Goal: Task Accomplishment & Management: Use online tool/utility

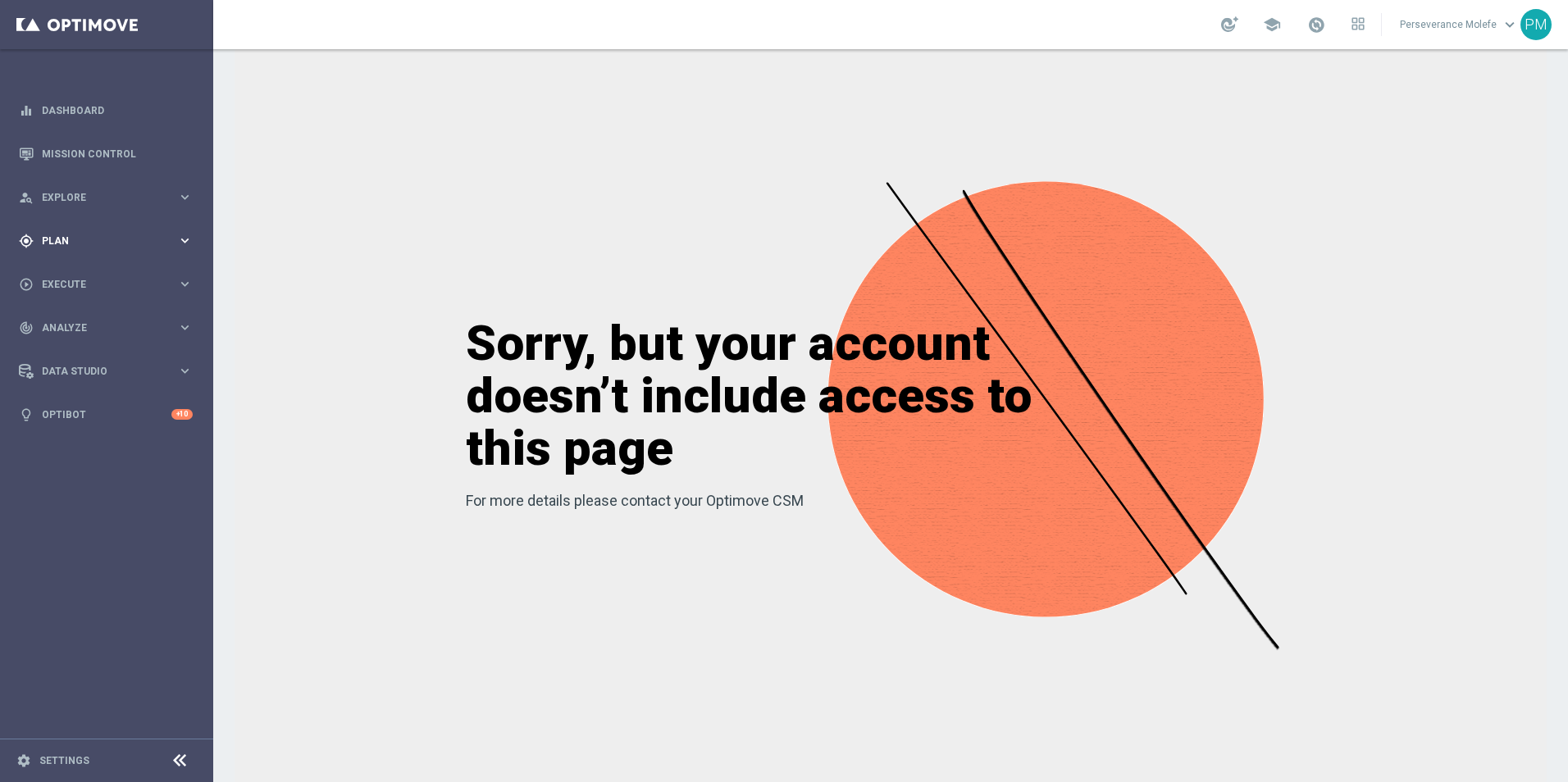
click at [102, 255] on div "gps_fixed Plan keyboard_arrow_right" at bounding box center [105, 240] width 212 height 44
click at [75, 329] on button "Templates keyboard_arrow_right" at bounding box center [118, 323] width 151 height 13
click at [77, 354] on link "Optimail" at bounding box center [110, 348] width 119 height 13
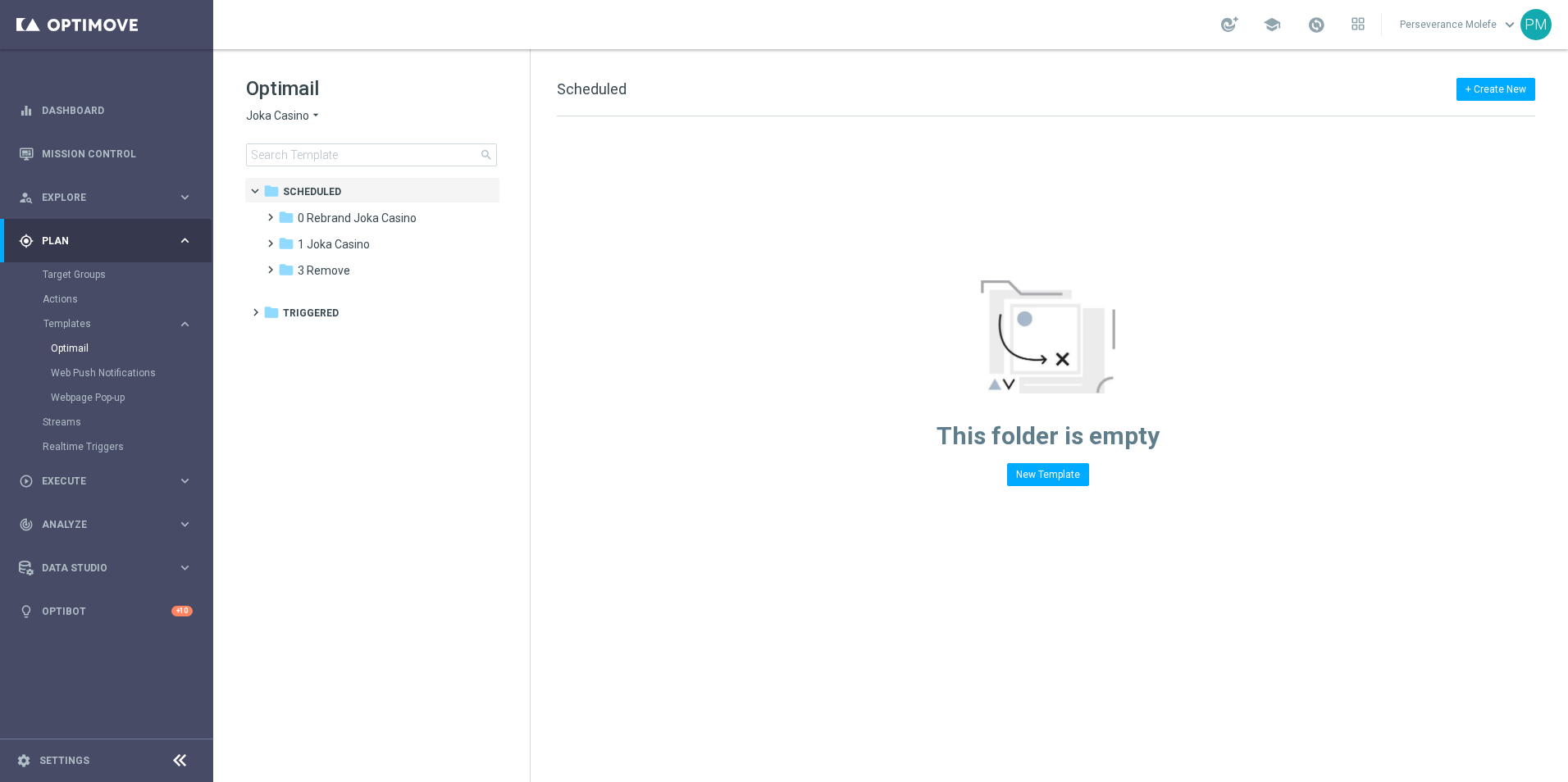
click at [303, 121] on span "Joka Casino" at bounding box center [278, 116] width 64 height 16
click at [0, 0] on span "Casino Joka" at bounding box center [0, 0] width 0 height 0
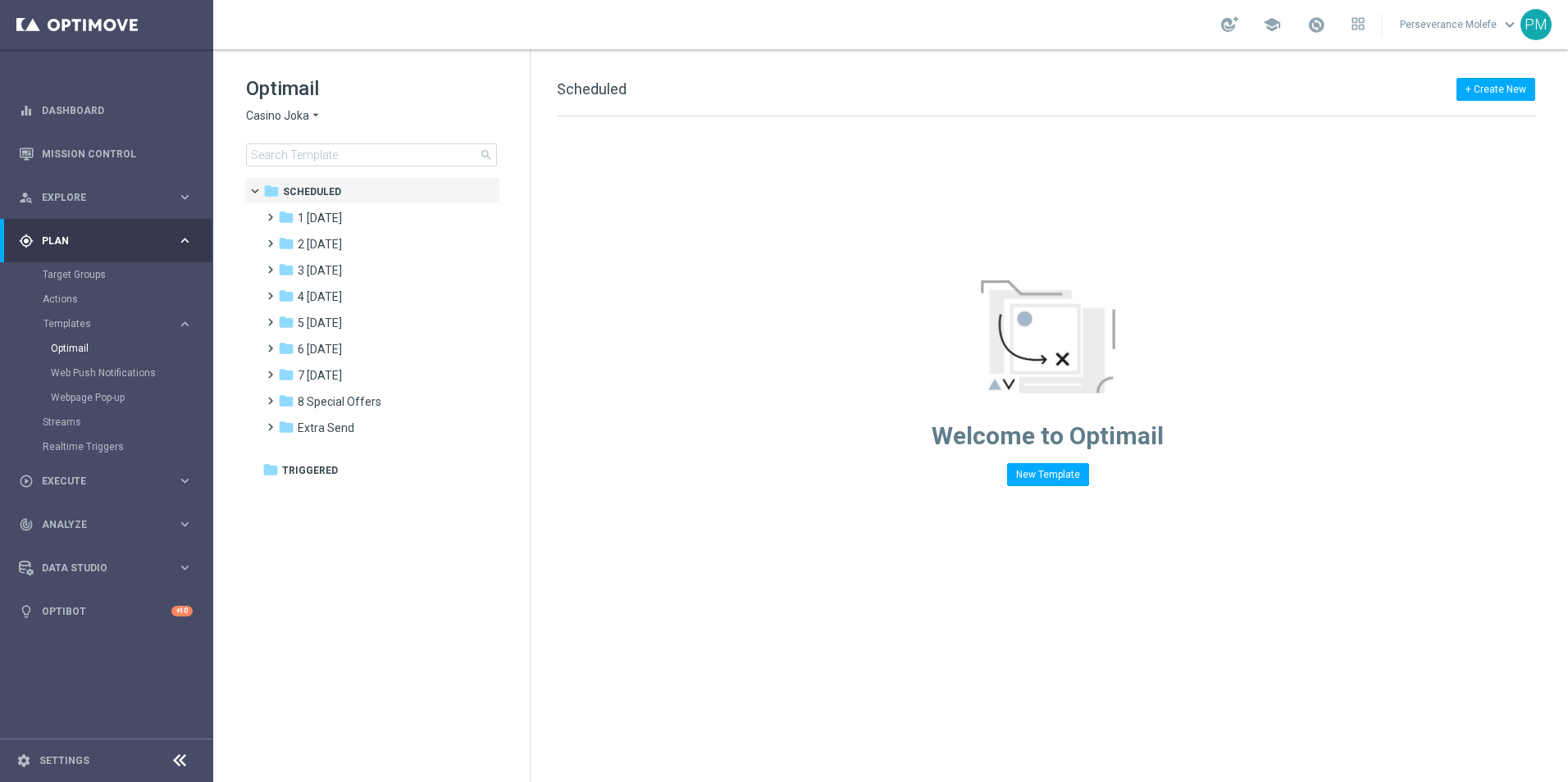
click at [282, 273] on icon "folder" at bounding box center [286, 269] width 17 height 17
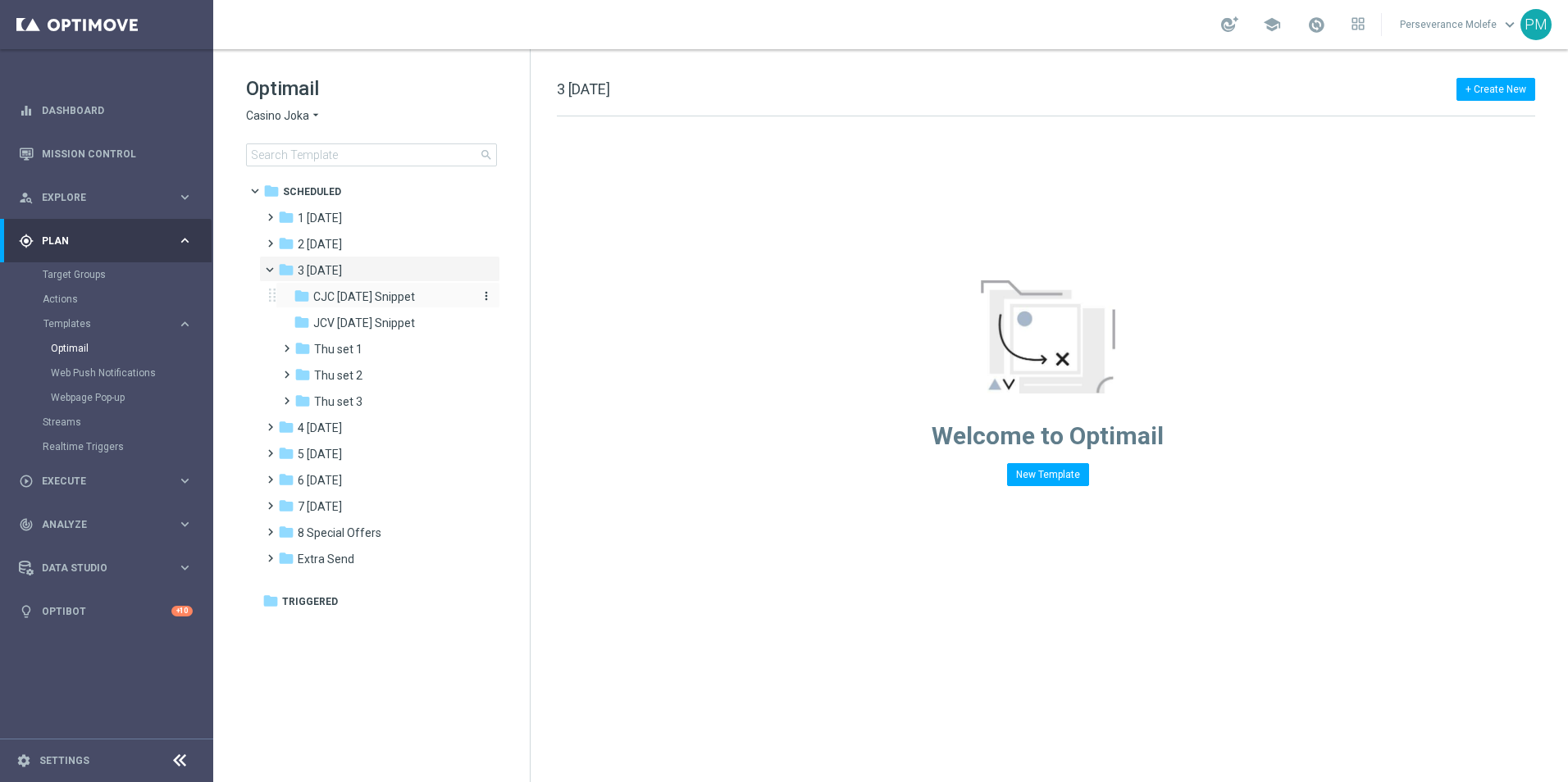
click at [358, 293] on span "CJC Thursday Snippet" at bounding box center [364, 296] width 101 height 15
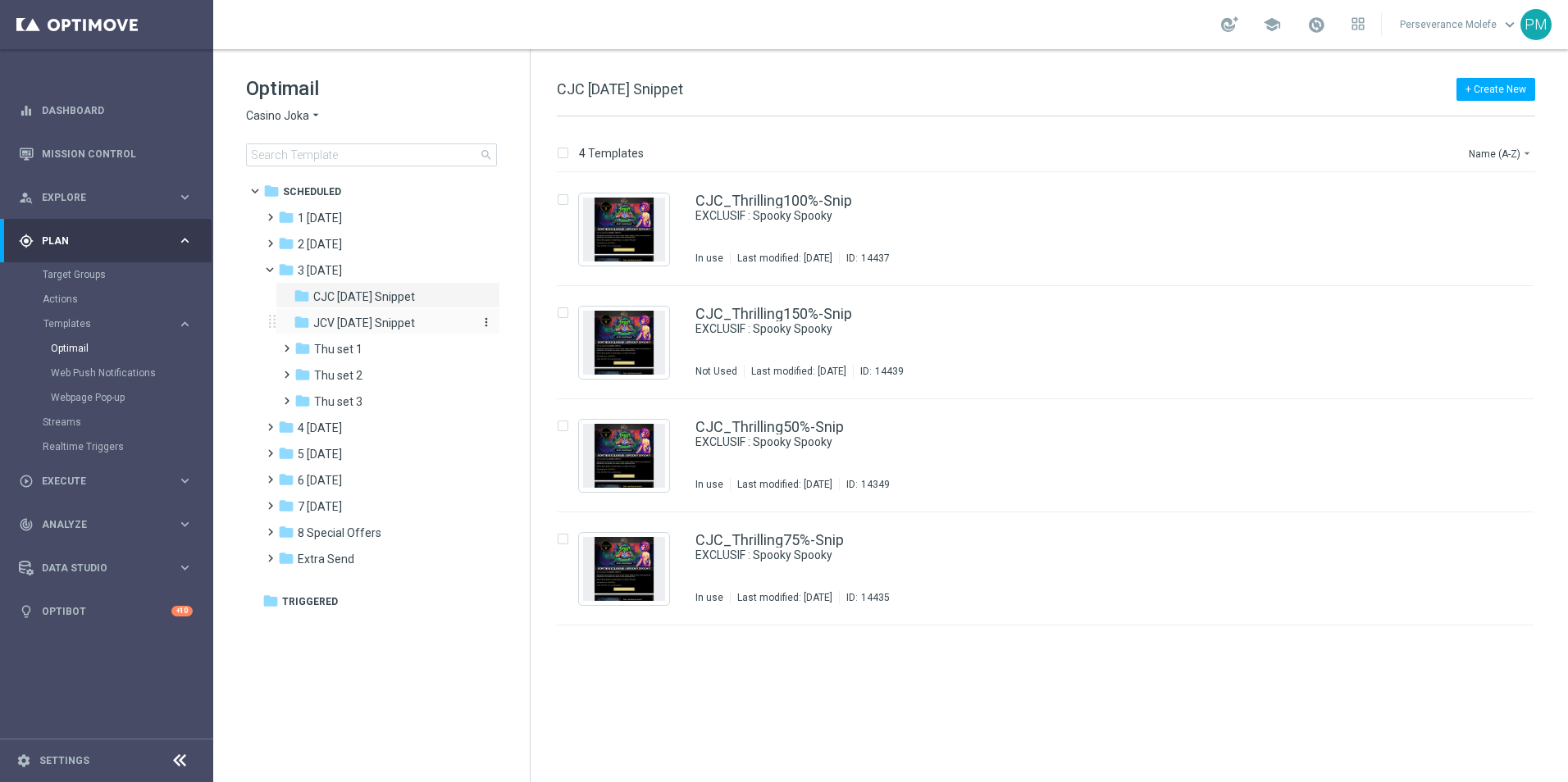
click at [410, 316] on span "JCV Thursday Snippet" at bounding box center [364, 323] width 101 height 15
click at [306, 115] on span "Casino Joka" at bounding box center [278, 116] width 64 height 16
click at [0, 0] on span "Joka Casino" at bounding box center [0, 0] width 0 height 0
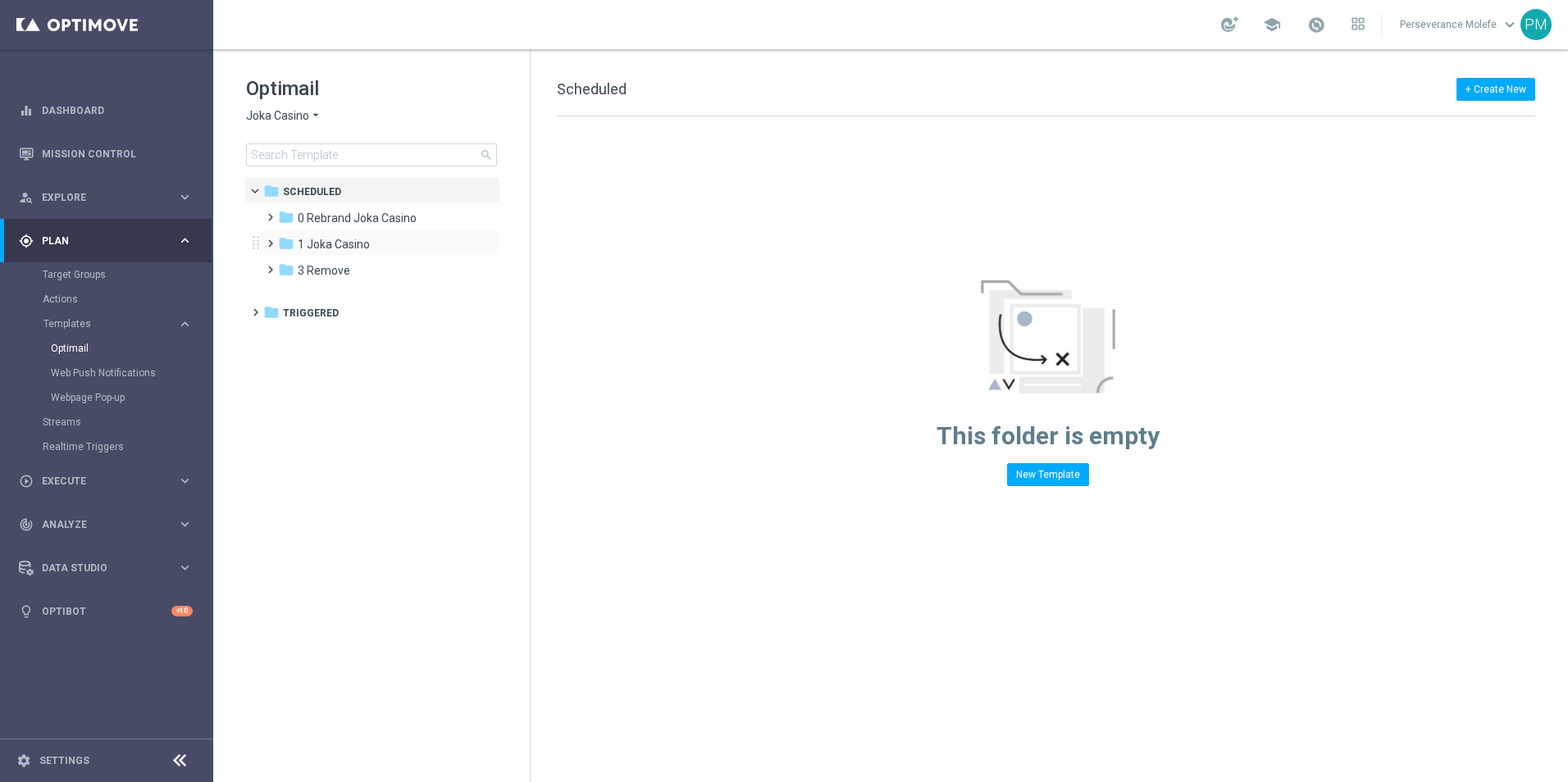
click at [336, 254] on div "folder 1 Joka Casino more_vert" at bounding box center [380, 242] width 241 height 26
click at [270, 239] on span at bounding box center [266, 235] width 7 height 7
click at [322, 272] on span "1- Daily" at bounding box center [333, 270] width 38 height 15
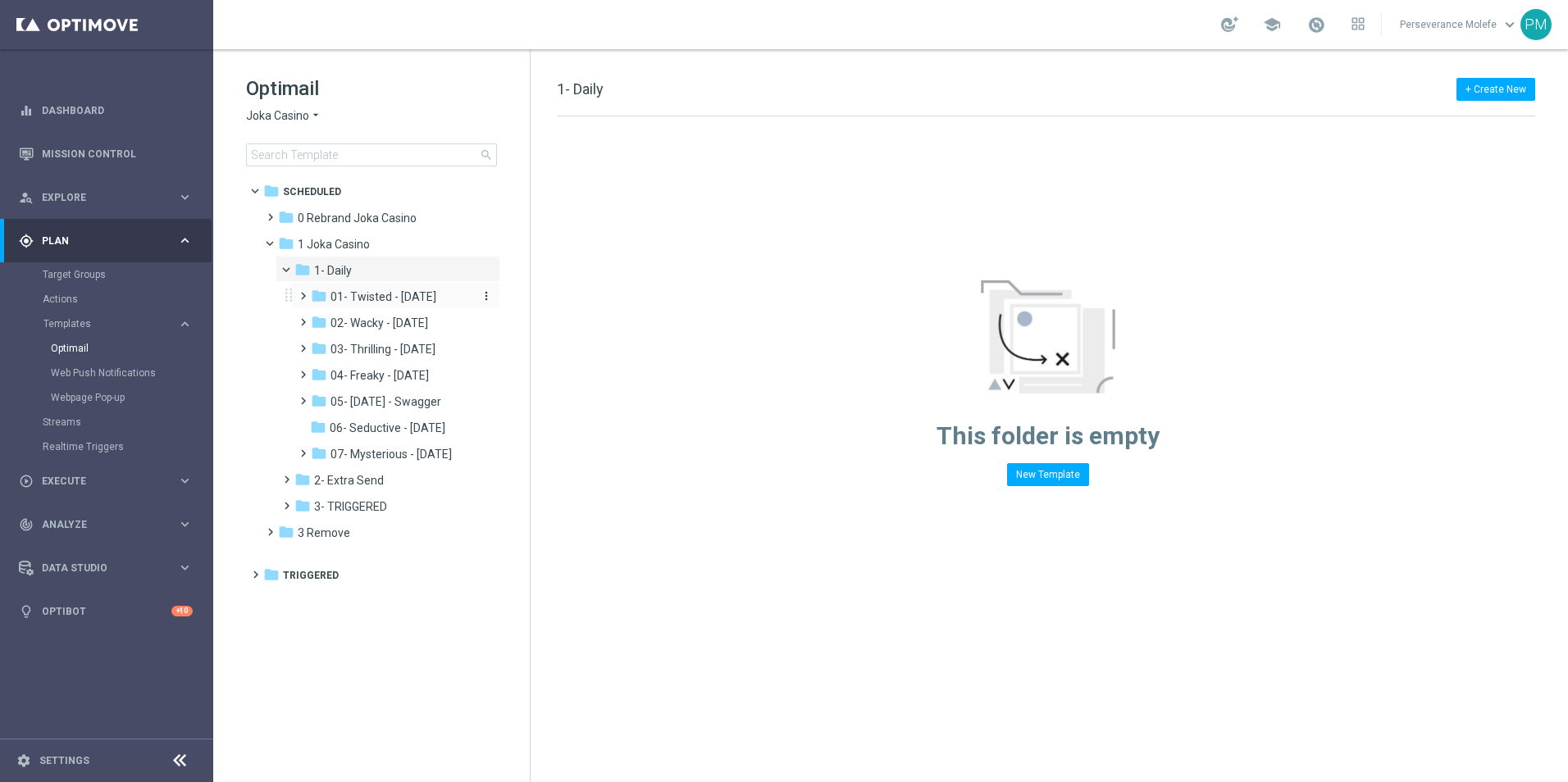
click at [353, 296] on span "01- Twisted - [DATE]" at bounding box center [384, 296] width 105 height 15
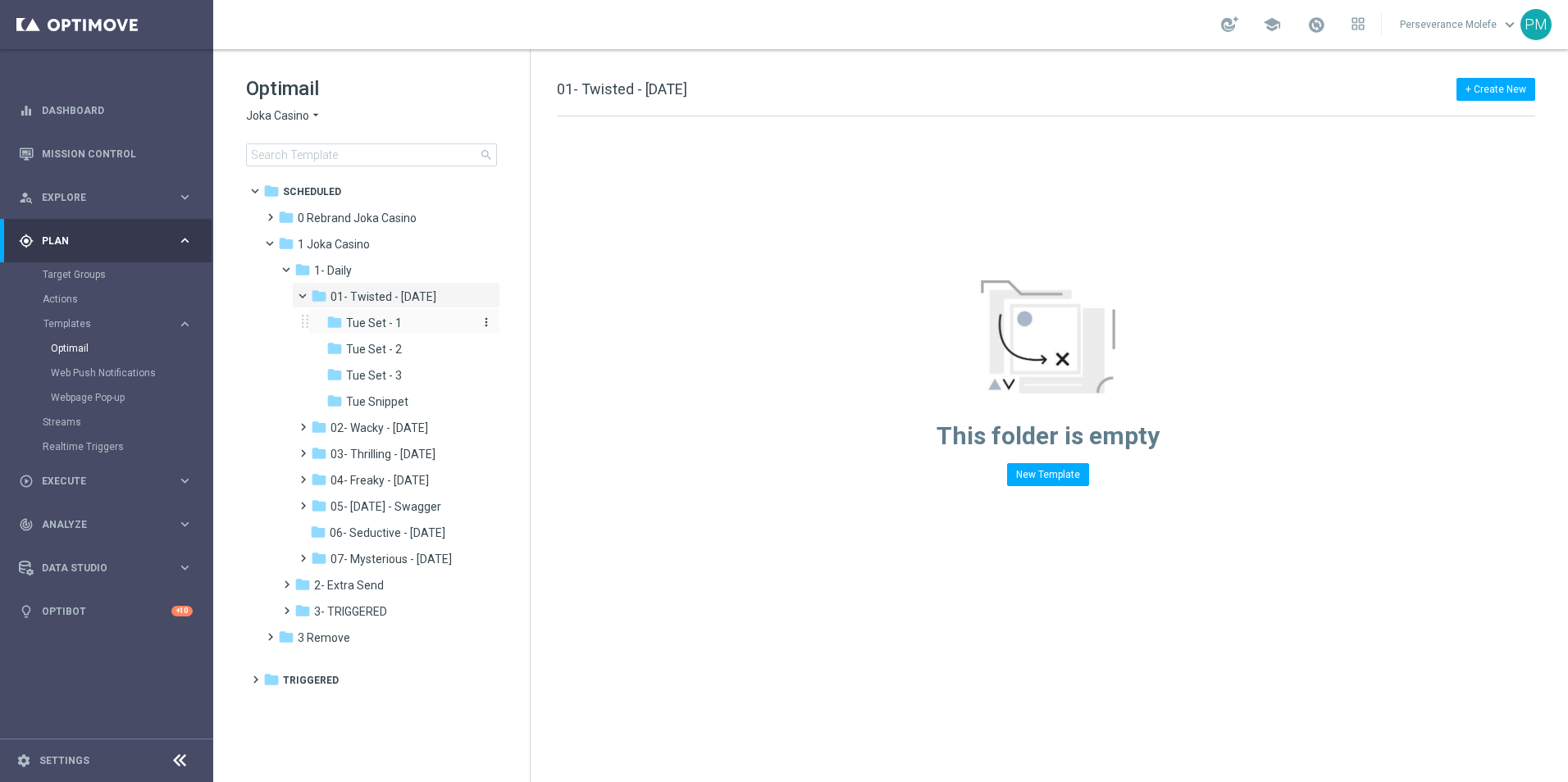
click at [376, 326] on span "Tue Set - 1" at bounding box center [374, 323] width 56 height 15
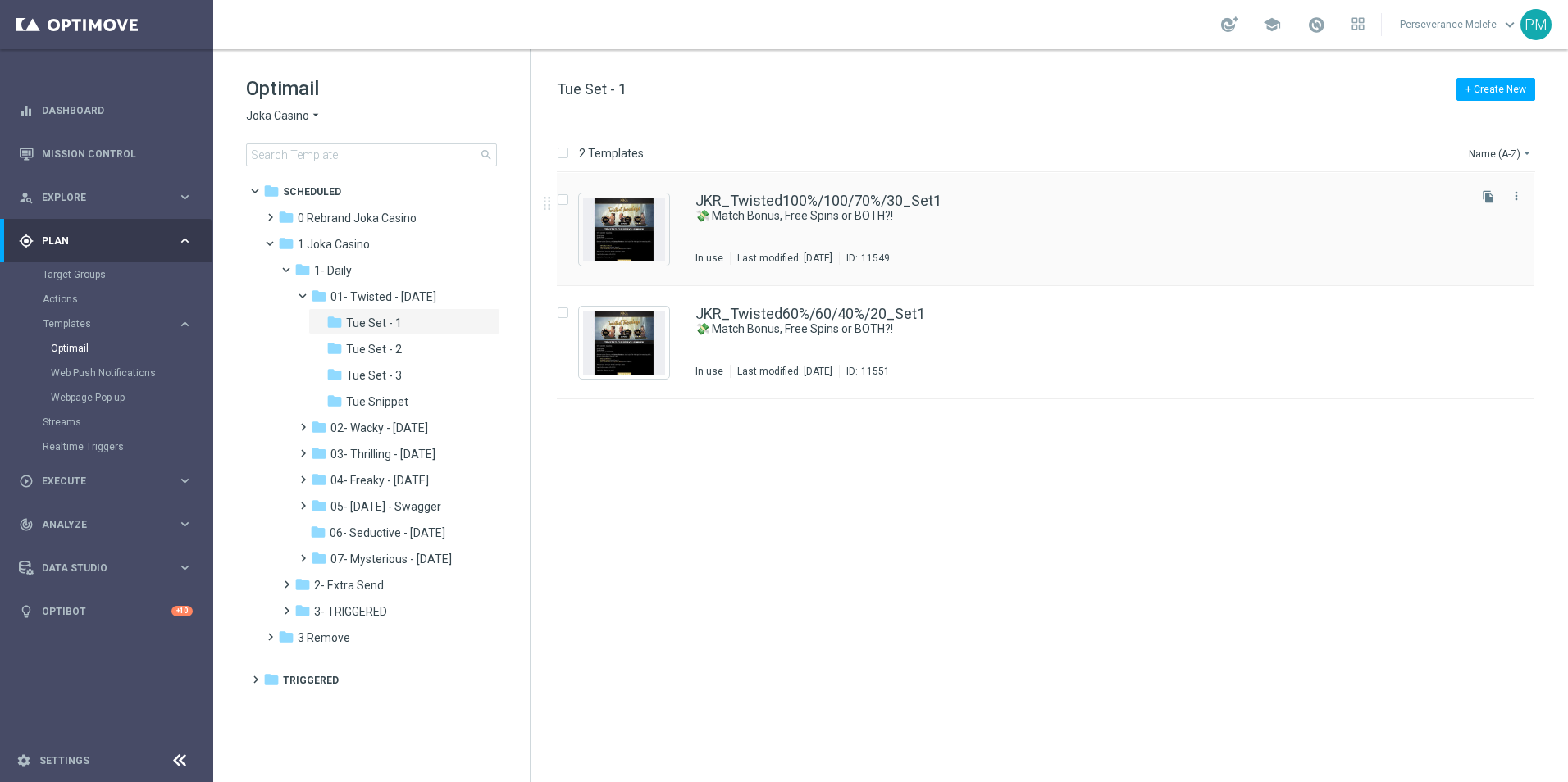
click at [800, 187] on div "JKR_Twisted100%/100/70%/30_Set1 💸 Match Bonus, Free Spins or BOTH?! In use Last…" at bounding box center [1044, 230] width 977 height 113
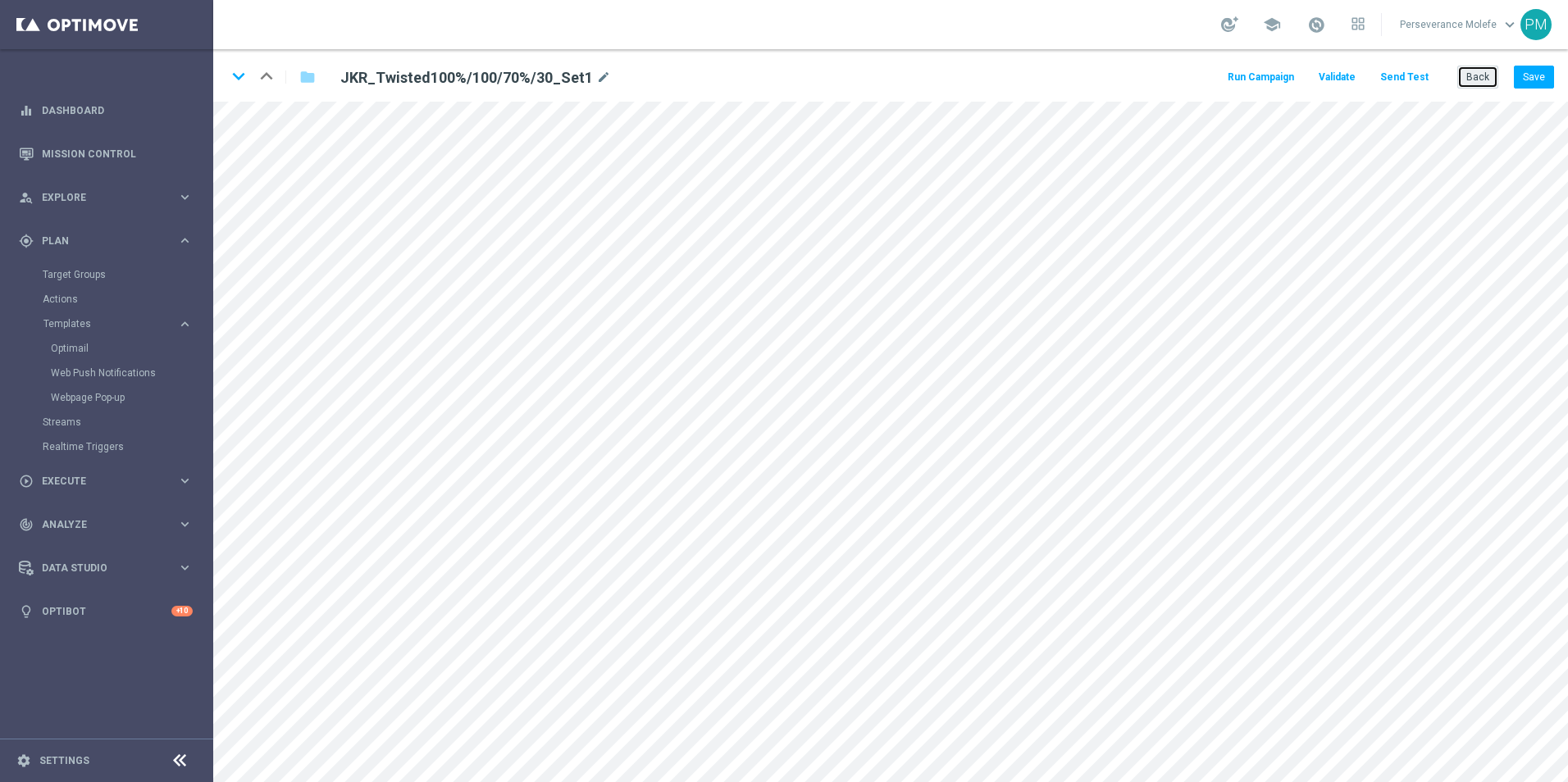
click at [1469, 78] on button "Back" at bounding box center [1477, 77] width 41 height 23
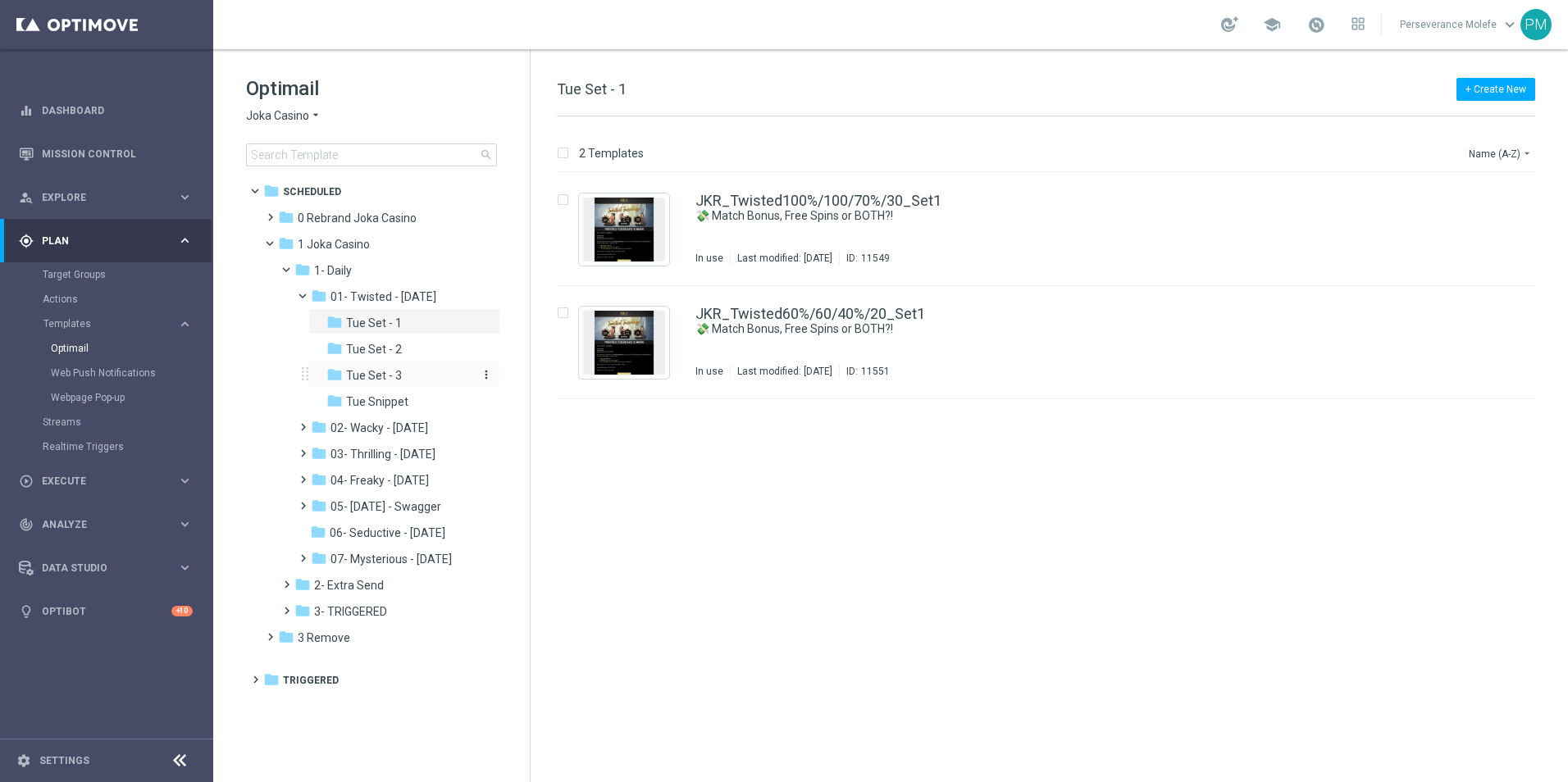
click at [384, 382] on span "Tue Set - 3" at bounding box center [374, 376] width 56 height 15
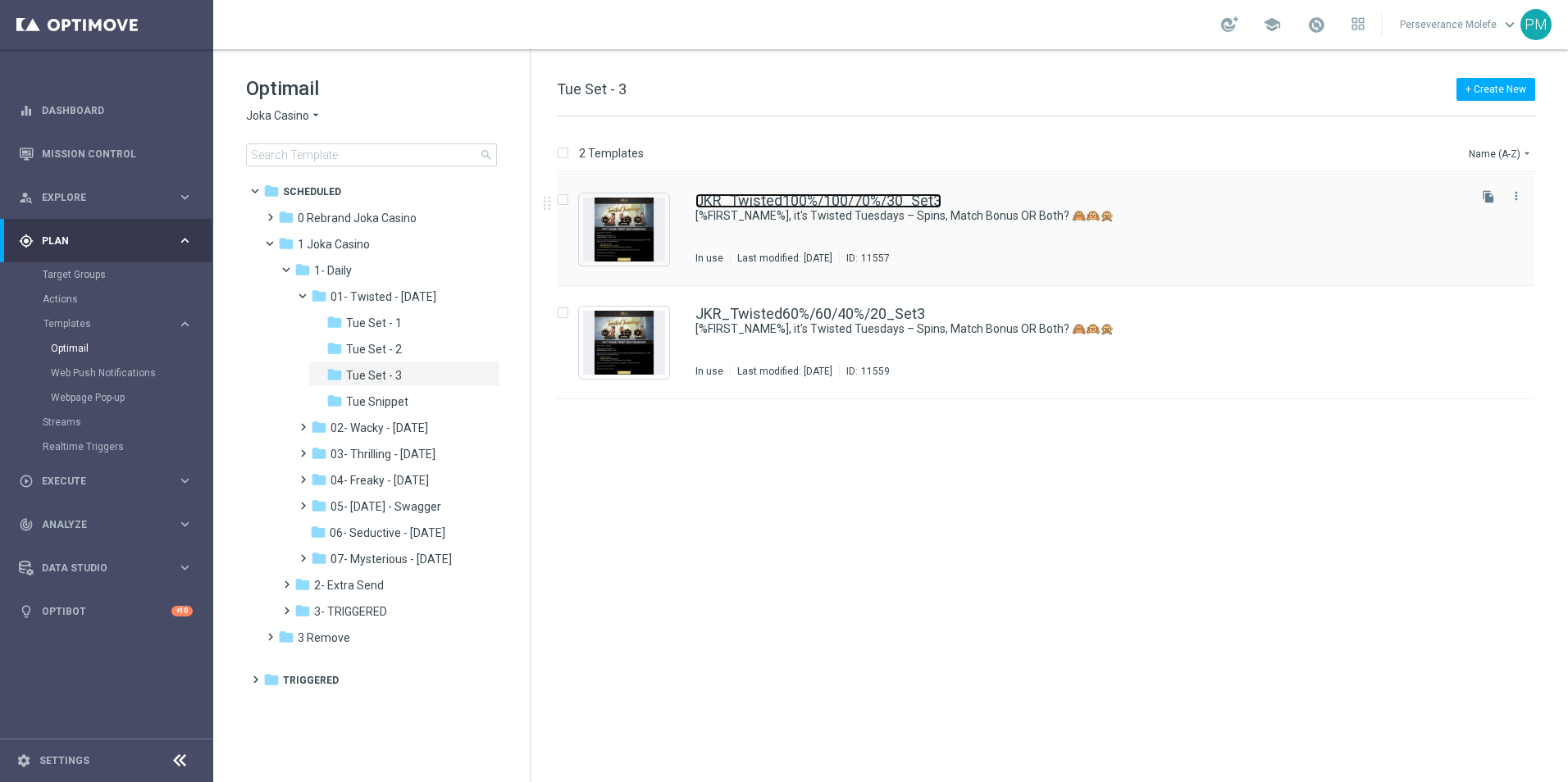
click at [821, 205] on link "JKR_Twisted100%/100/70%/30_Set3" at bounding box center [819, 201] width 246 height 15
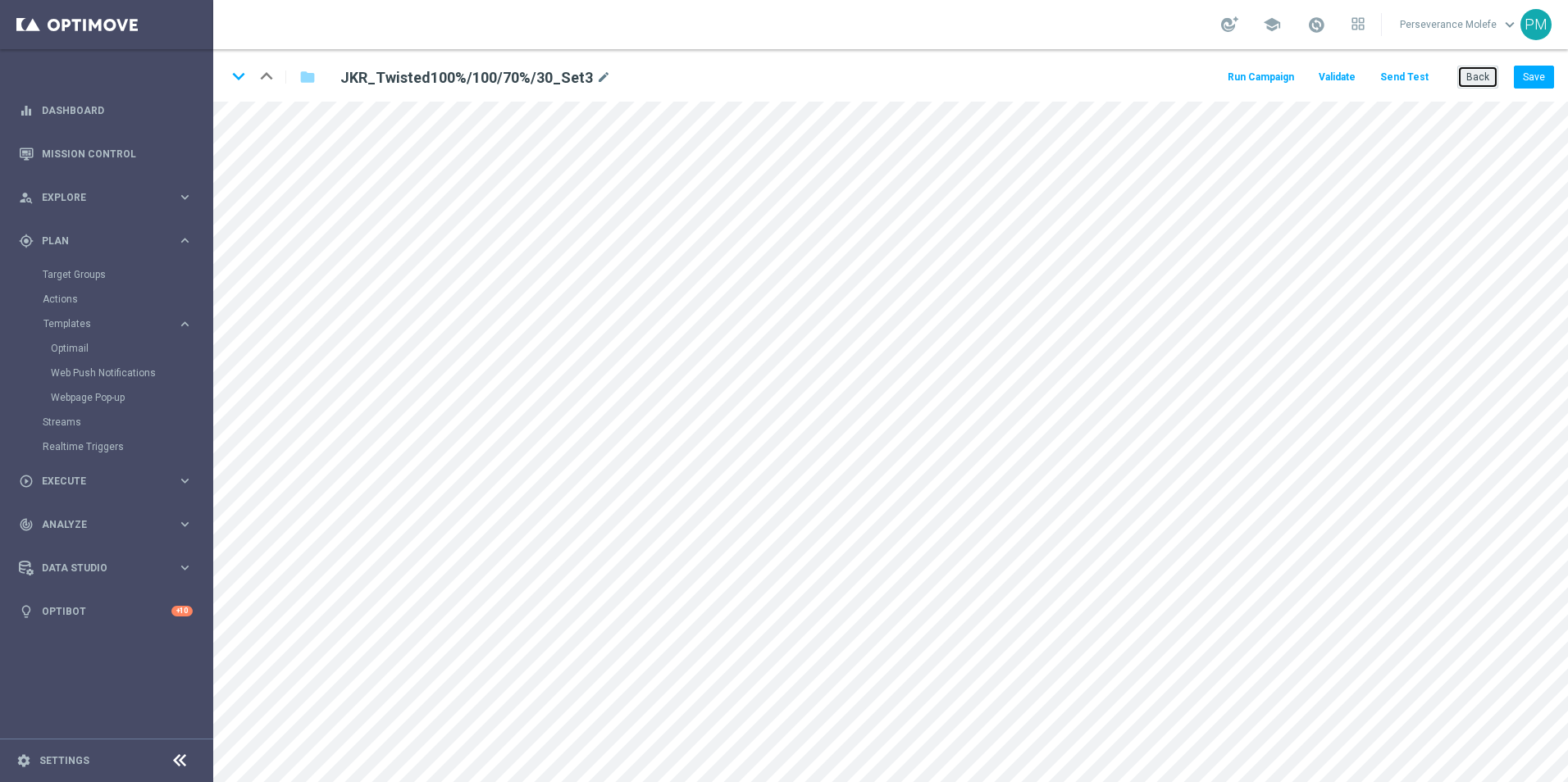
click at [1459, 76] on button "Back" at bounding box center [1477, 77] width 41 height 23
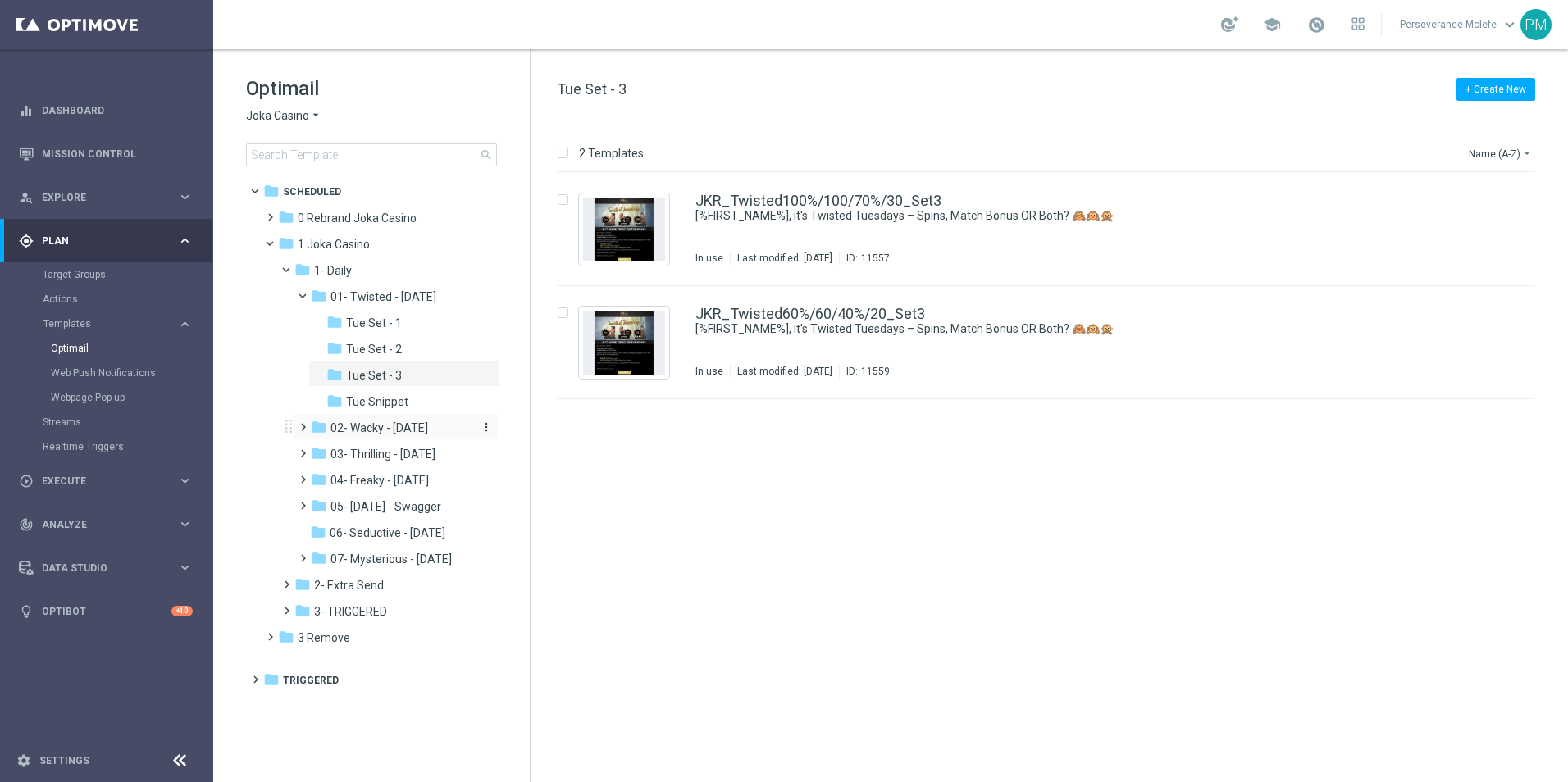
click at [396, 436] on div "folder 02- Wacky - Wednesday" at bounding box center [392, 428] width 161 height 19
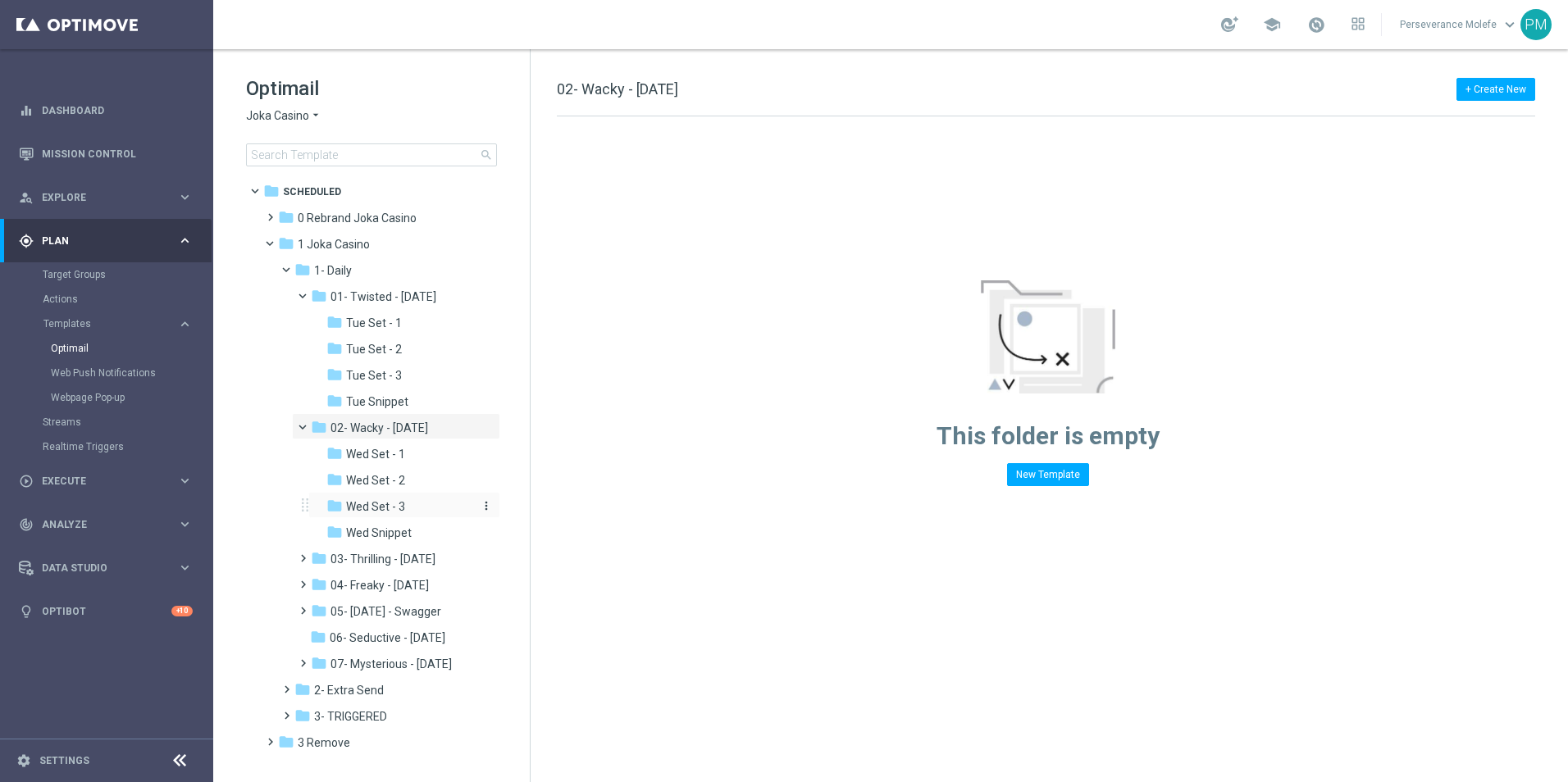
click at [424, 509] on div "folder Wed Set - 3" at bounding box center [399, 507] width 148 height 19
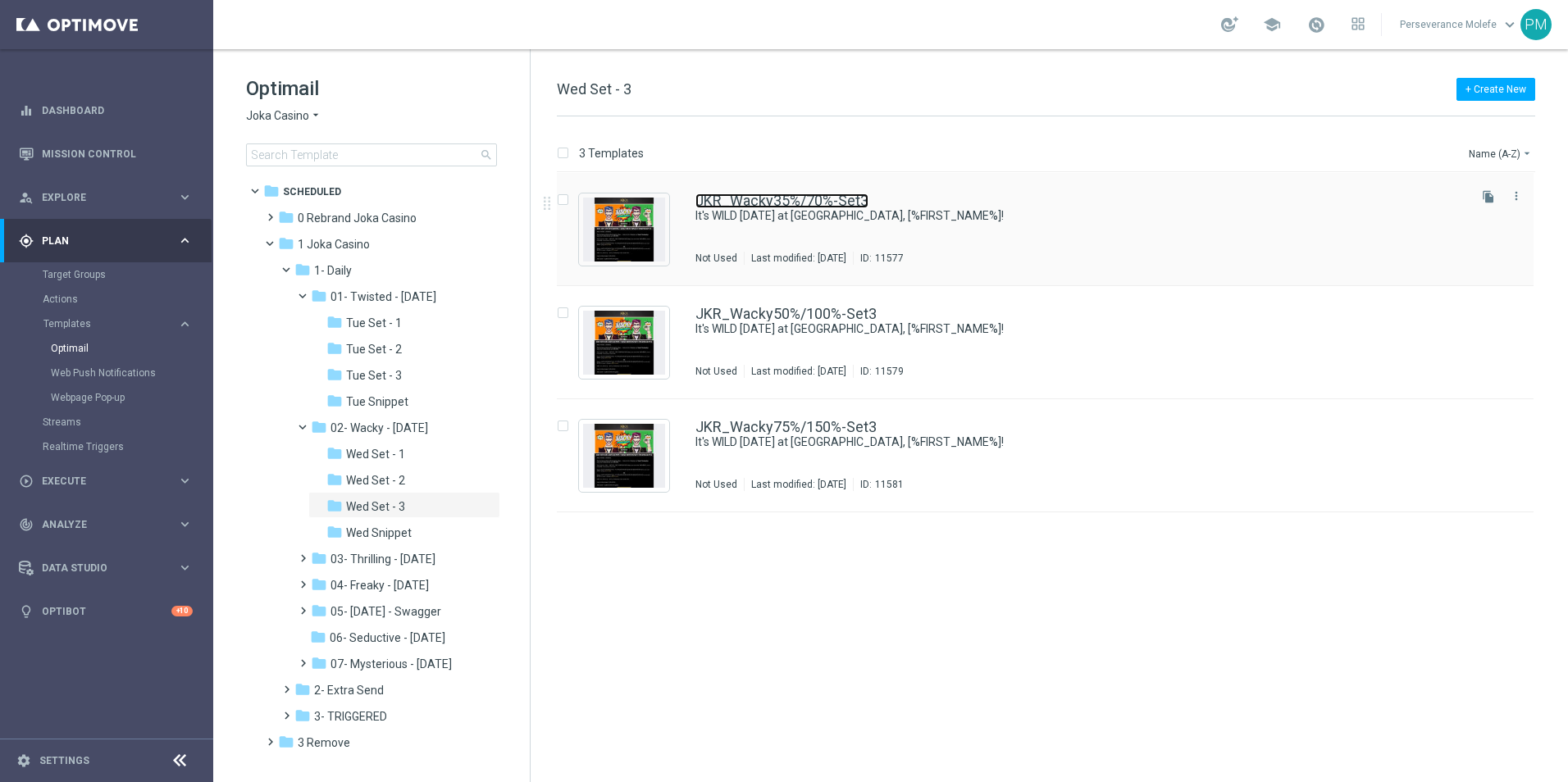
click at [749, 205] on link "JKR_Wacky35%/70%-Set3" at bounding box center [782, 201] width 173 height 15
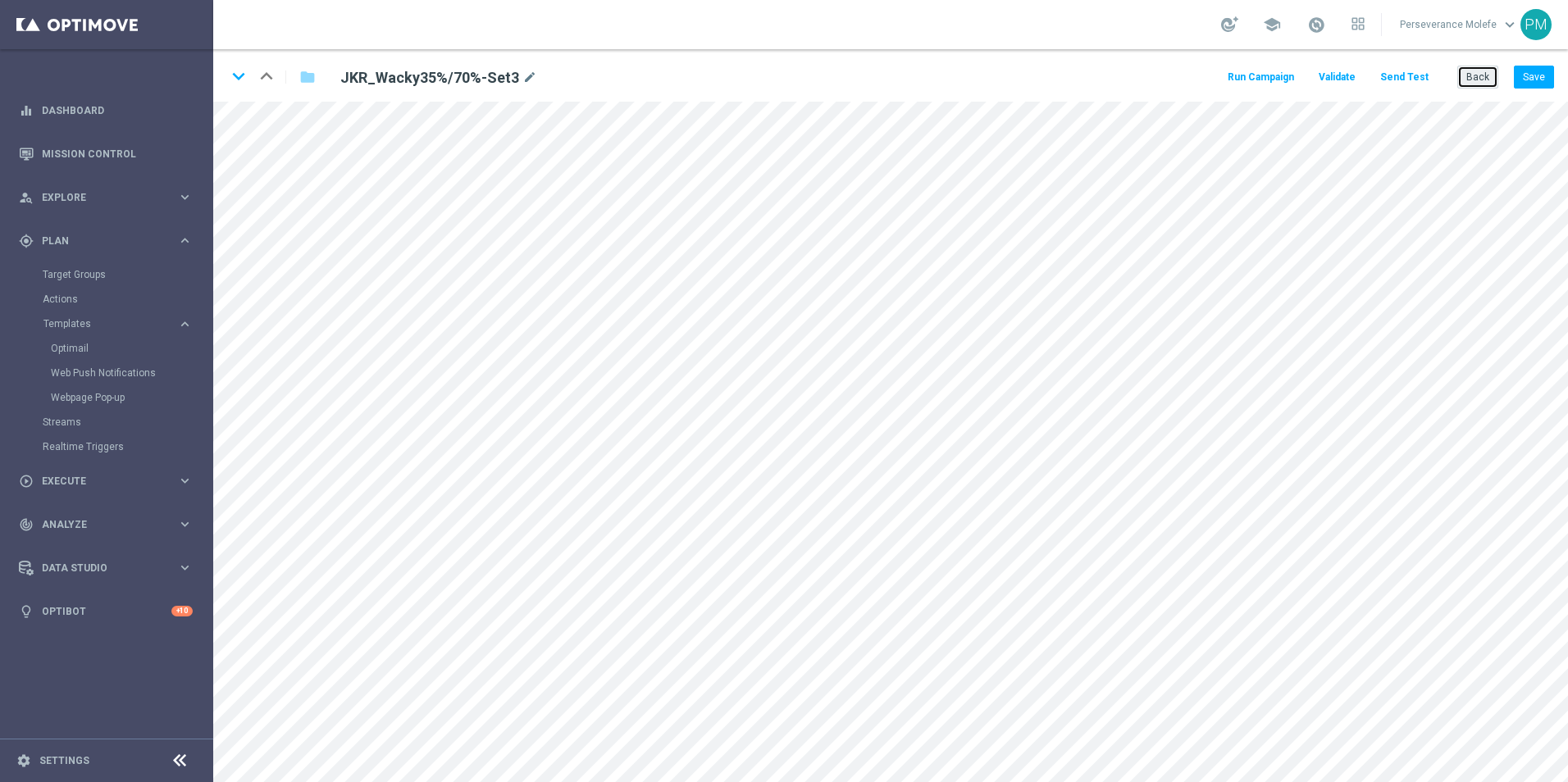
click at [1466, 86] on button "Back" at bounding box center [1477, 77] width 41 height 23
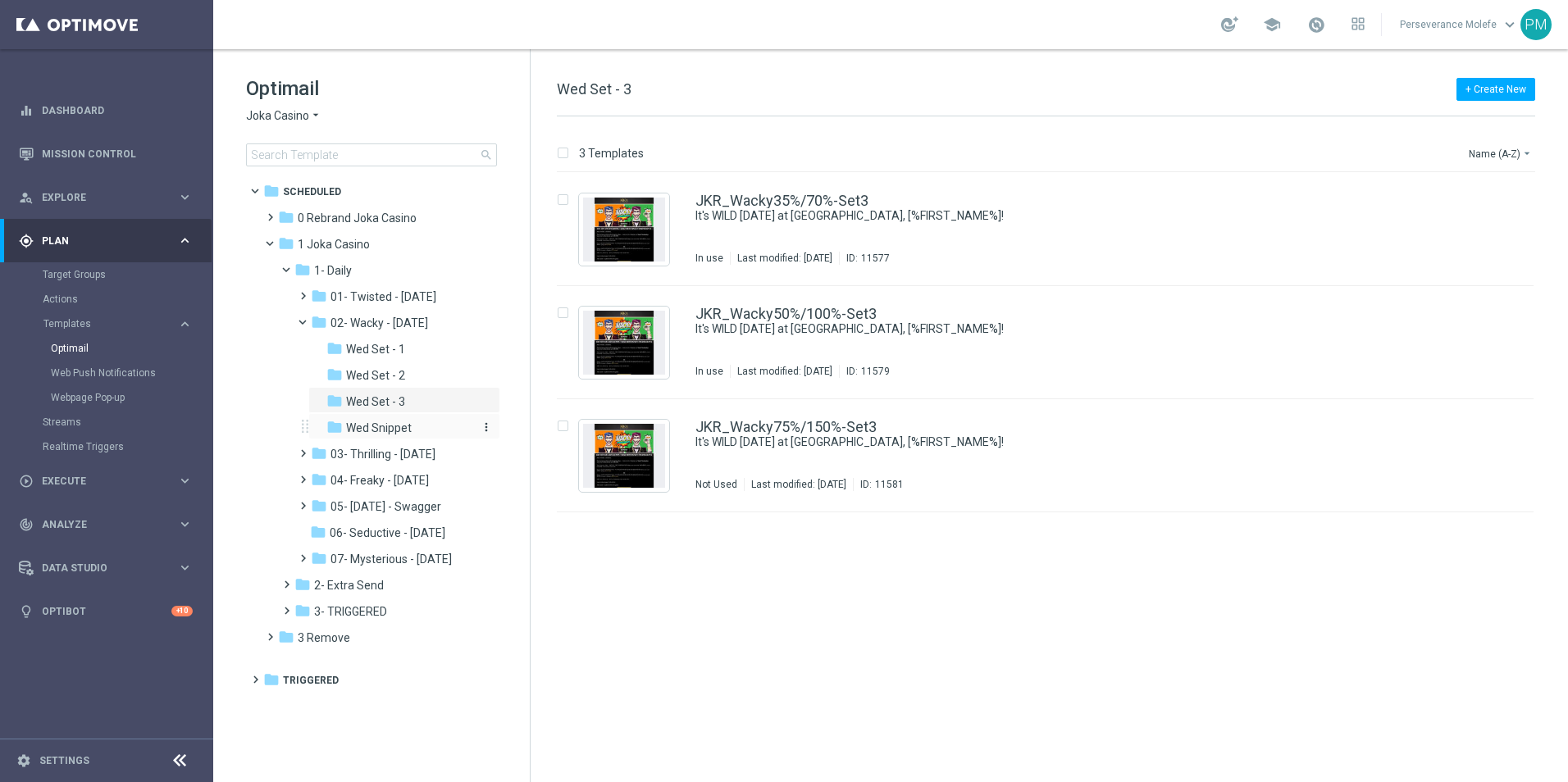
click at [416, 428] on div "folder Wed Snippet" at bounding box center [399, 428] width 148 height 19
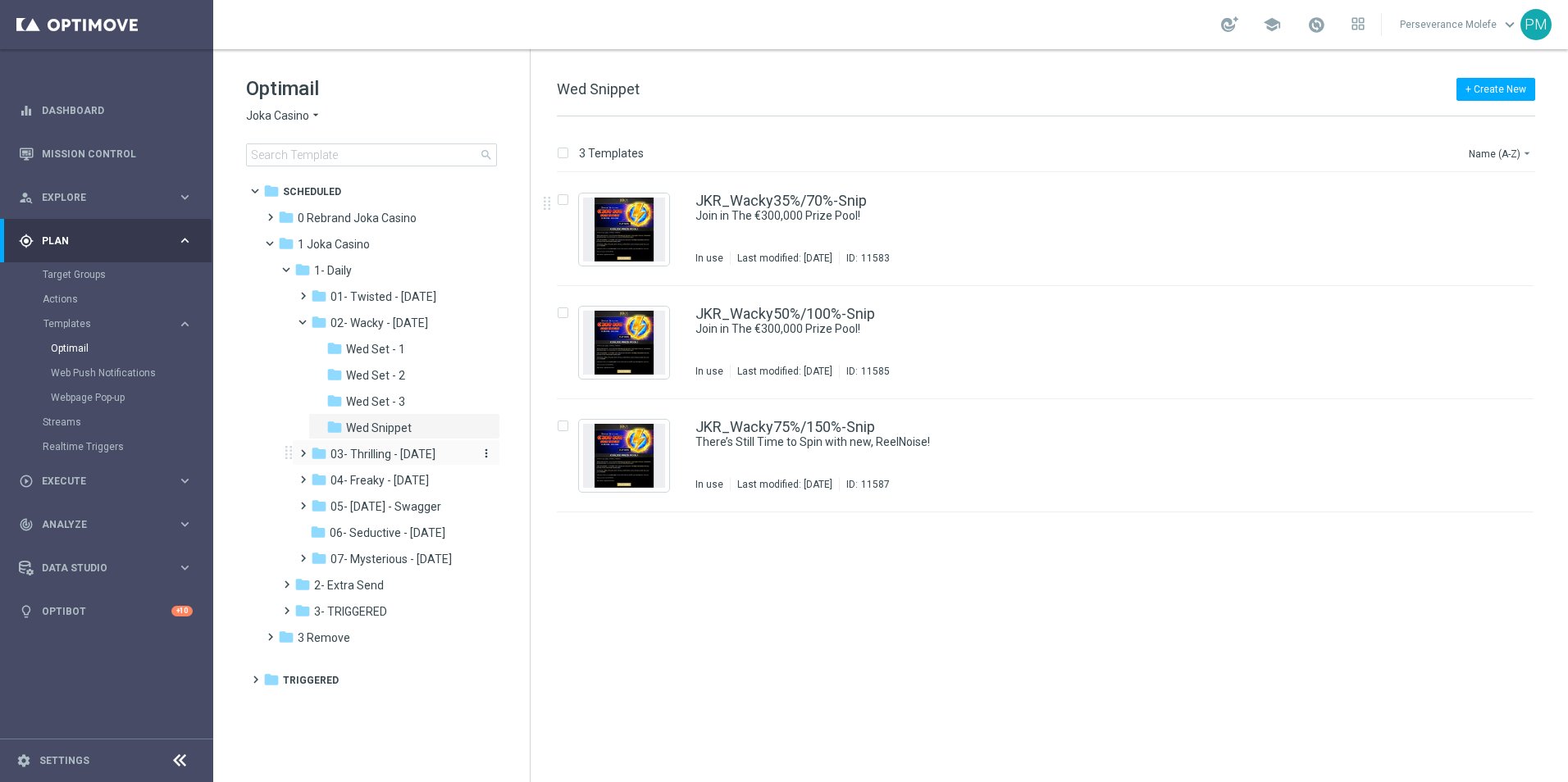
click at [419, 462] on div "folder 03- Thrilling - Thursday" at bounding box center [392, 454] width 161 height 19
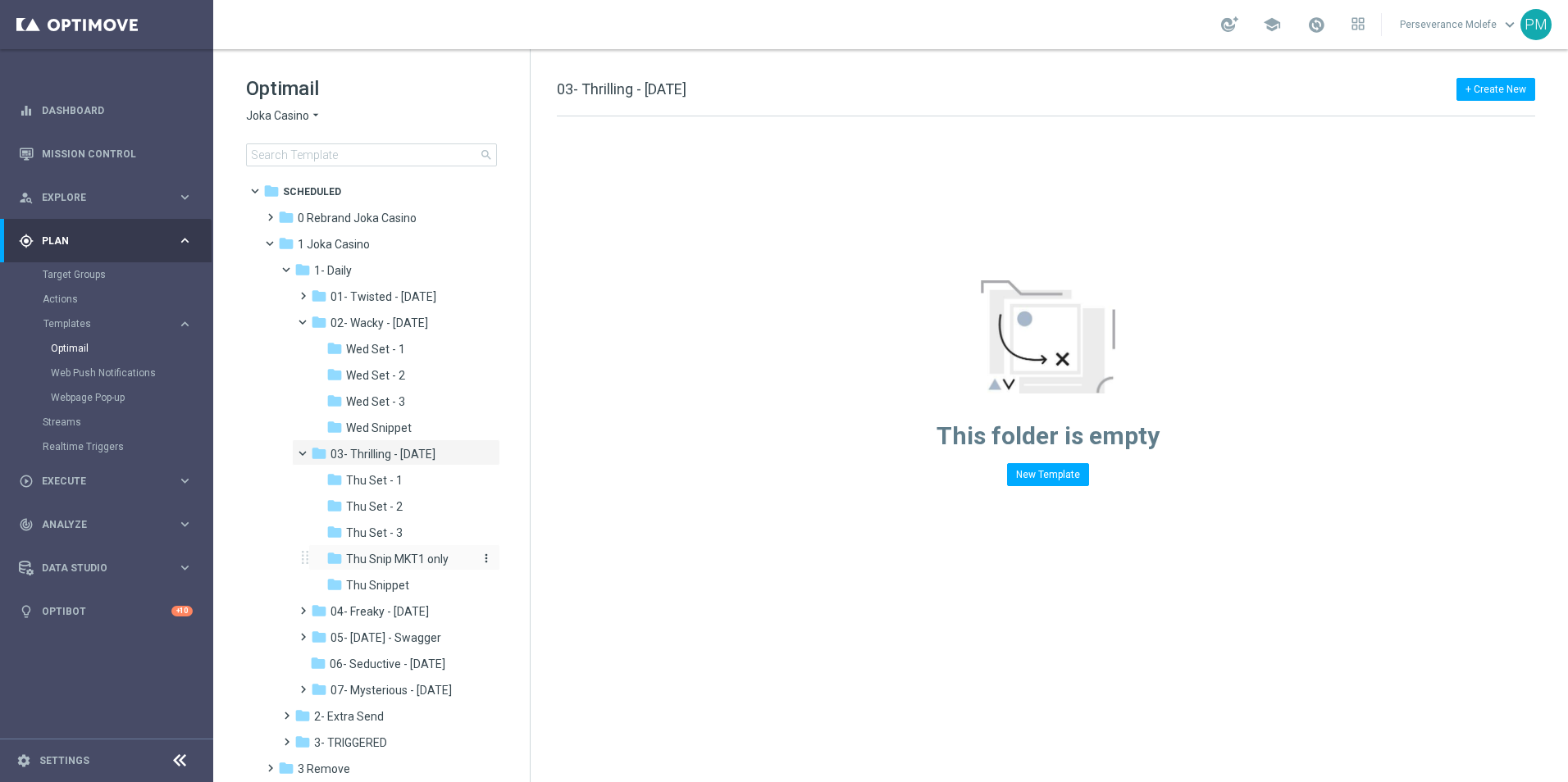
click at [407, 560] on span "Thu Snip MKT1 only" at bounding box center [396, 558] width 102 height 15
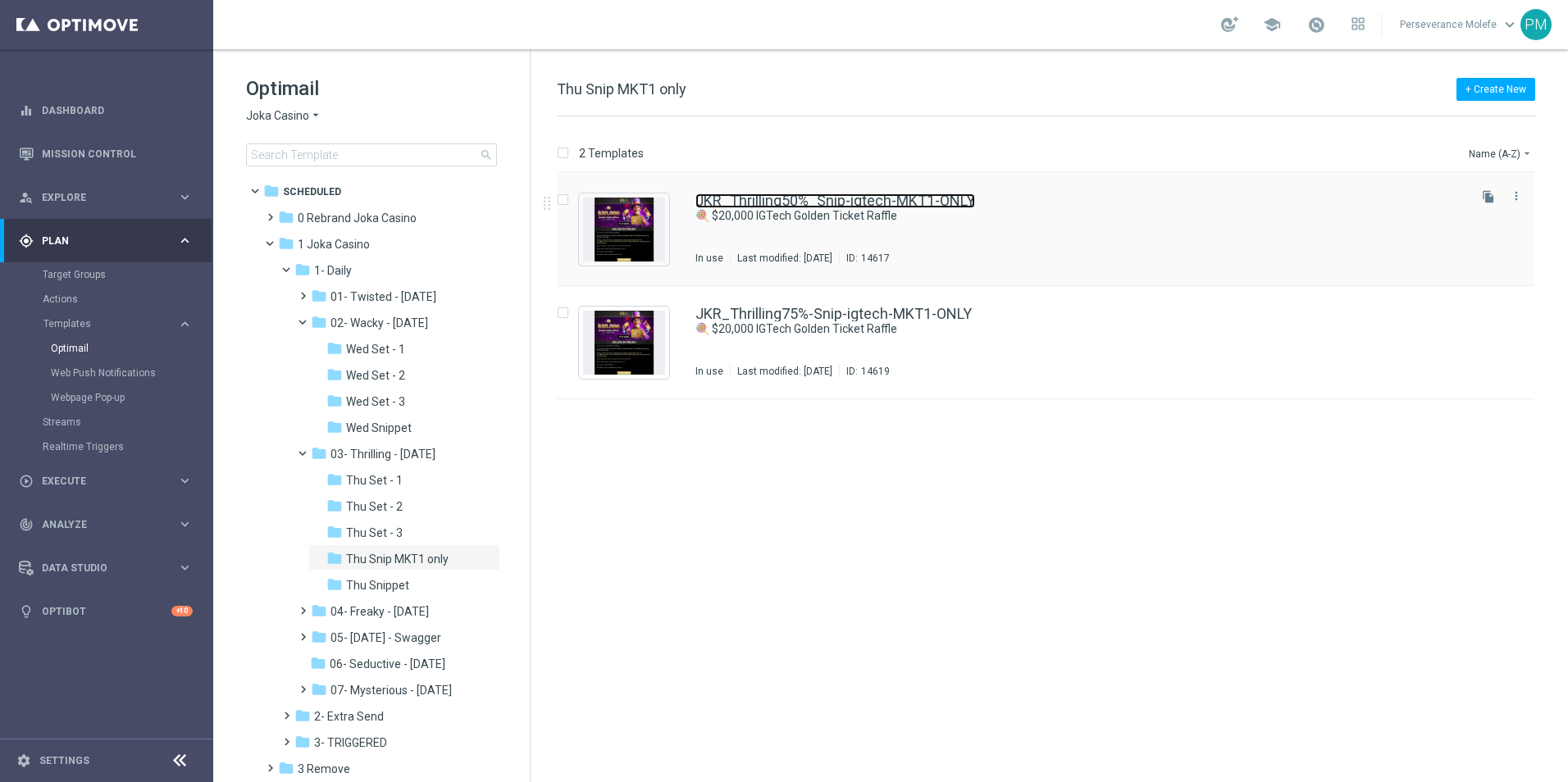
click at [767, 197] on link "JKR_Thrilling50%_Snip-igtech-MKT1-ONLY" at bounding box center [835, 201] width 279 height 15
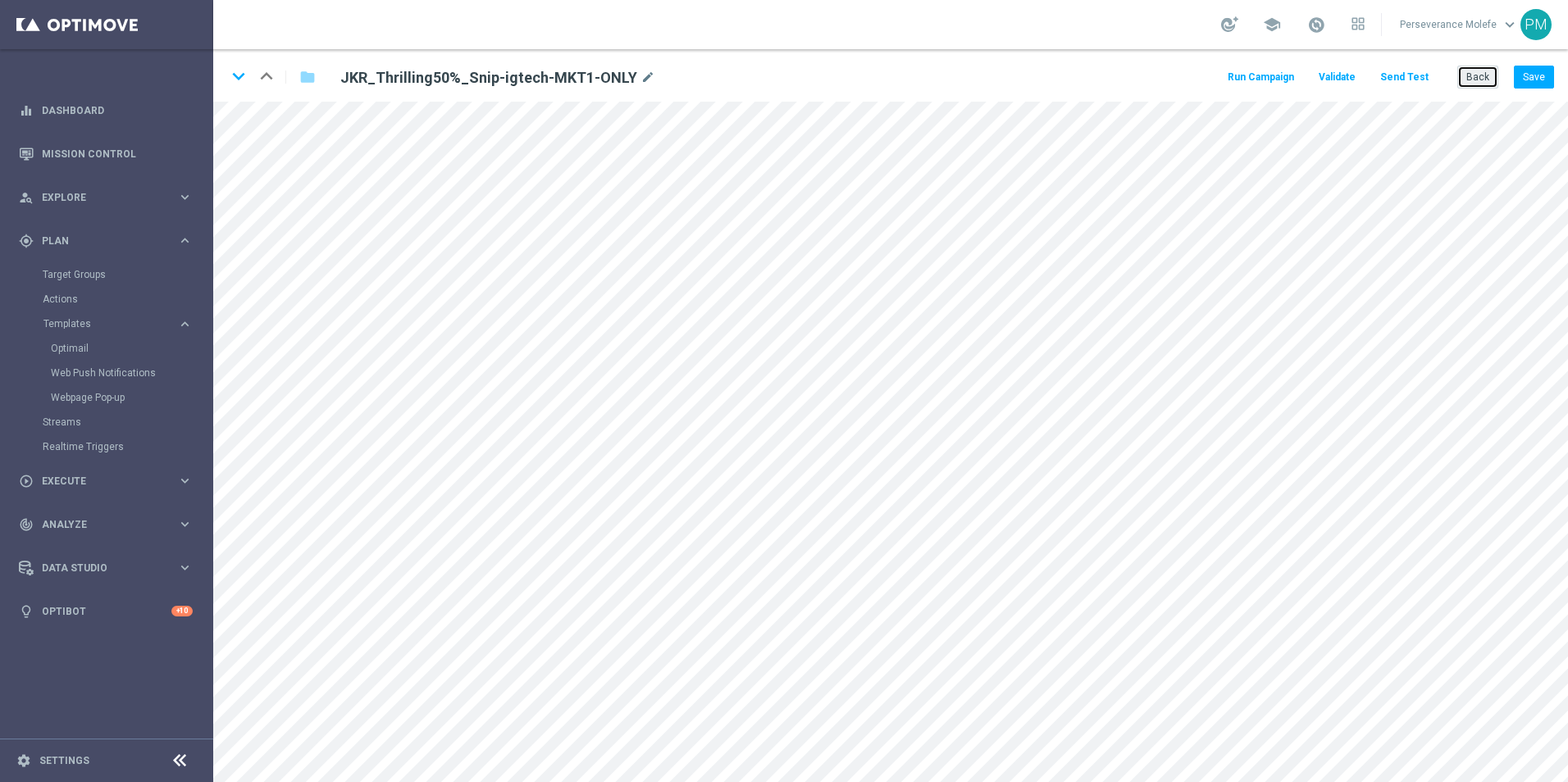
click at [1485, 84] on button "Back" at bounding box center [1477, 77] width 41 height 23
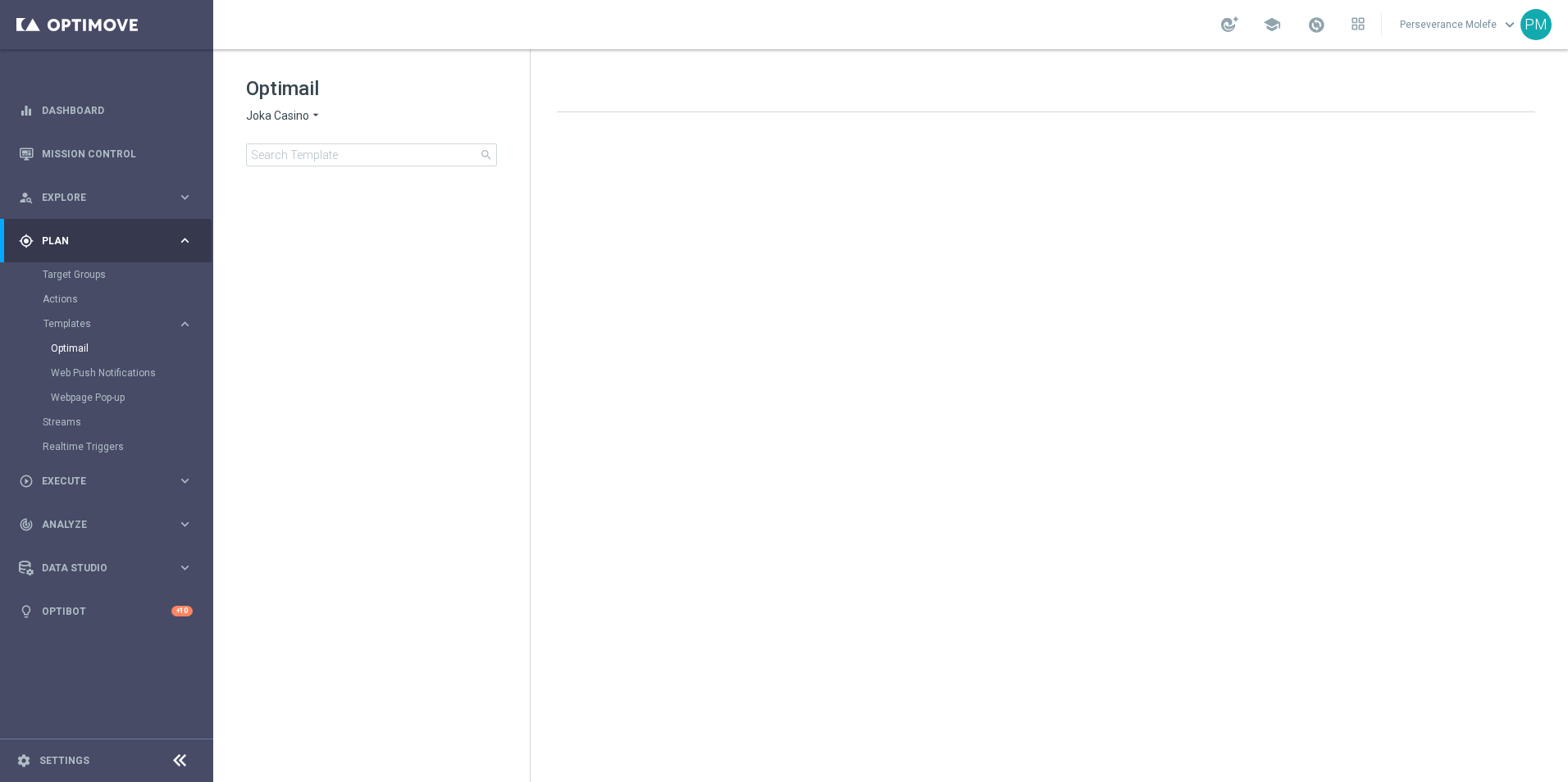
click at [286, 111] on span "Joka Casino" at bounding box center [278, 116] width 64 height 16
click at [302, 146] on div "[PERSON_NAME]" at bounding box center [308, 154] width 123 height 20
click at [279, 112] on span "[PERSON_NAME]" at bounding box center [291, 116] width 89 height 16
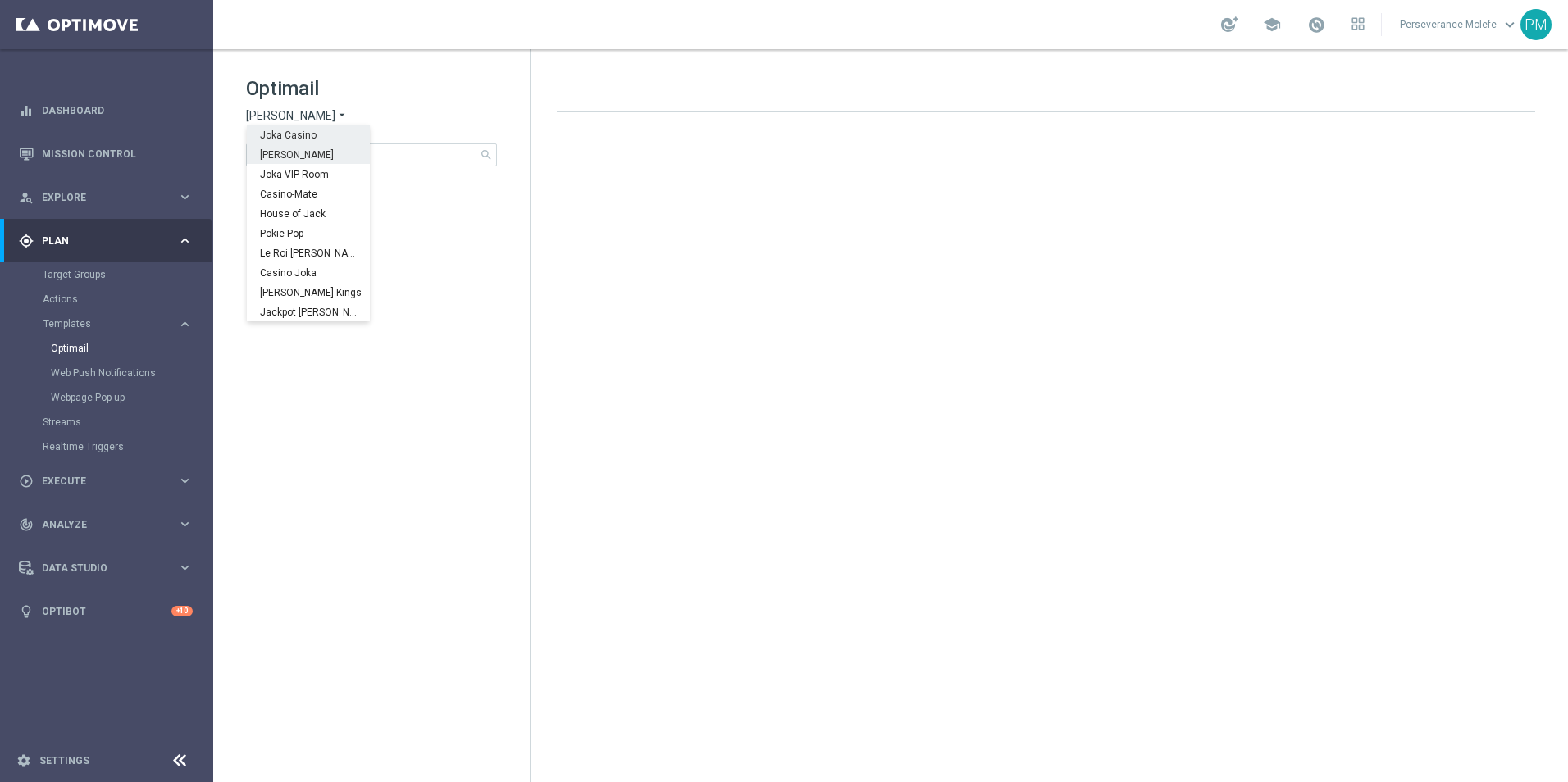
click at [0, 0] on span "Joka Casino" at bounding box center [0, 0] width 0 height 0
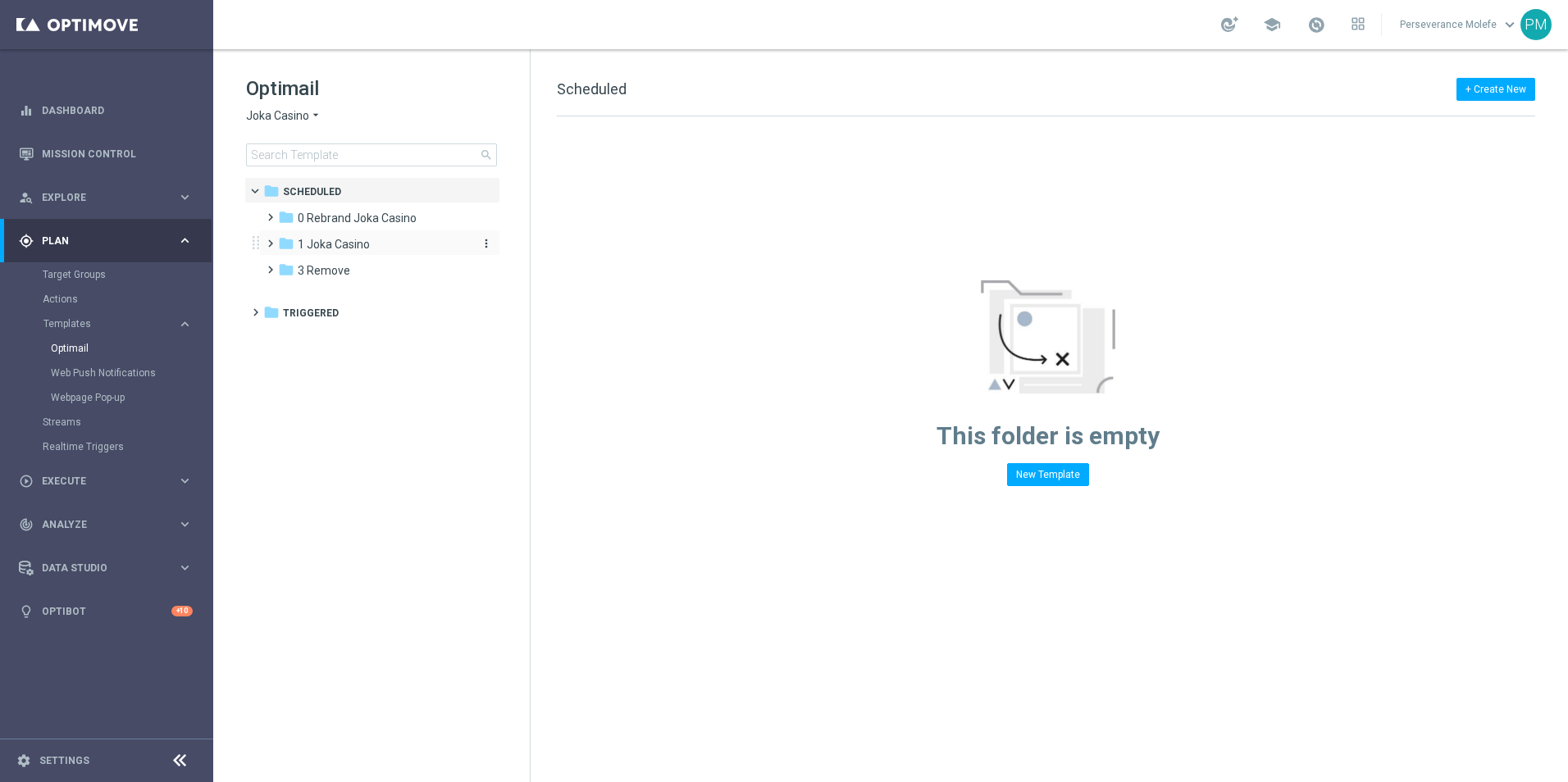
click at [326, 242] on span "1 Joka Casino" at bounding box center [334, 243] width 73 height 15
click at [339, 281] on div "folder 1- Daily more_vert" at bounding box center [388, 268] width 225 height 26
click at [308, 268] on icon "folder" at bounding box center [302, 269] width 17 height 17
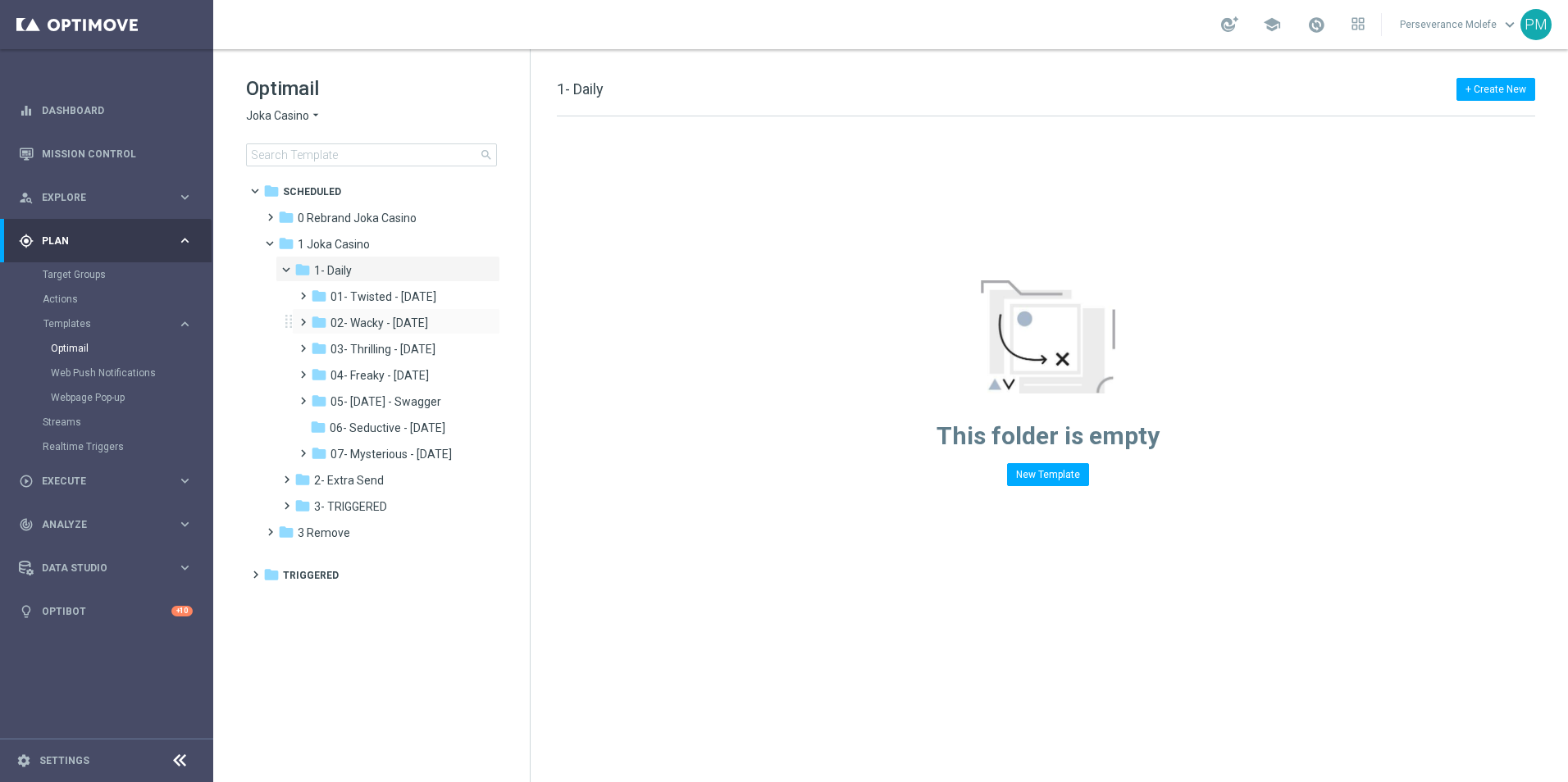
click at [387, 312] on div "folder 02- Wacky - [DATE] more_vert" at bounding box center [396, 321] width 209 height 26
click at [394, 320] on span "02- Wacky - [DATE]" at bounding box center [380, 323] width 97 height 15
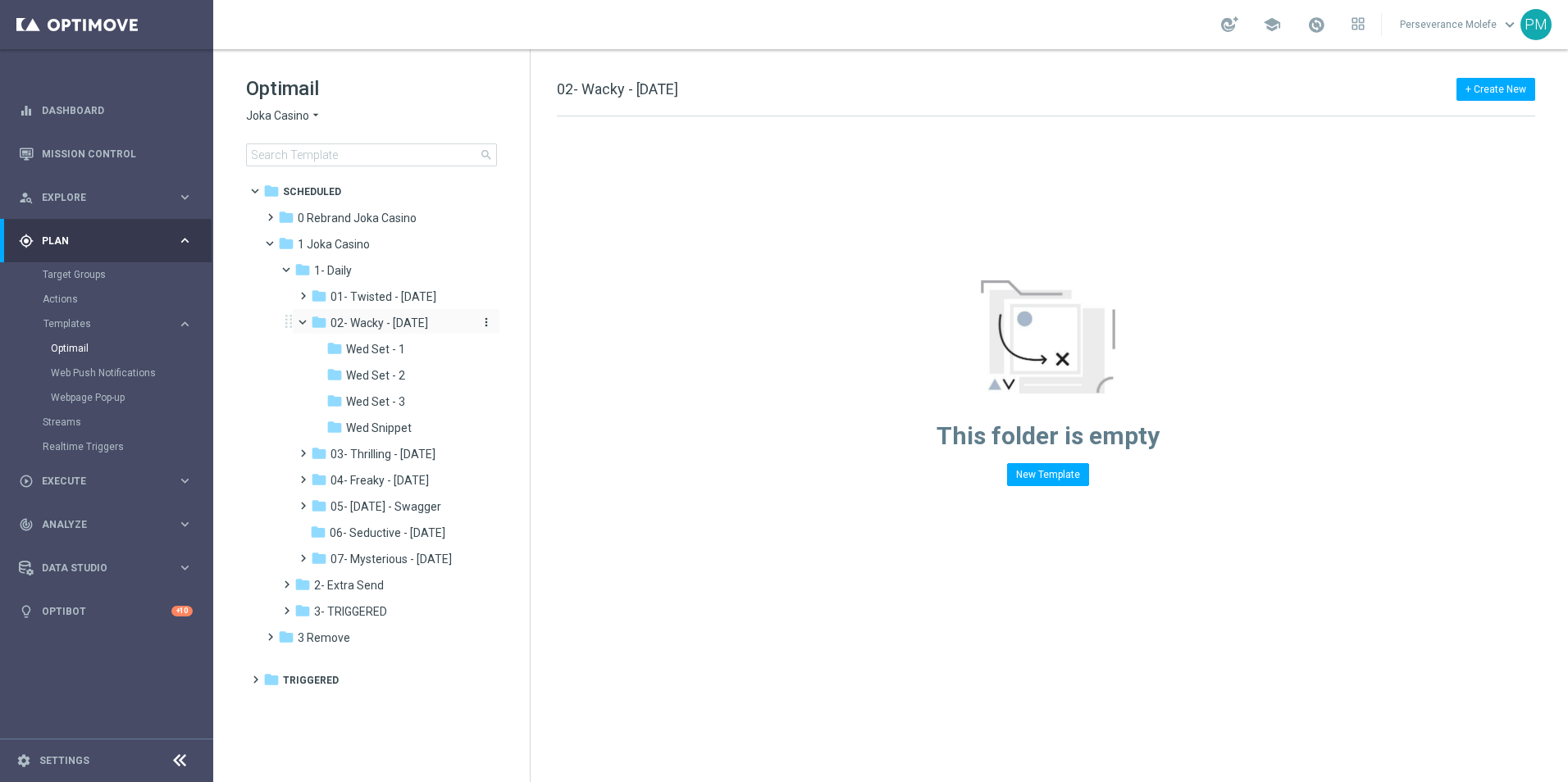
click at [424, 329] on span "02- Wacky - [DATE]" at bounding box center [380, 323] width 97 height 15
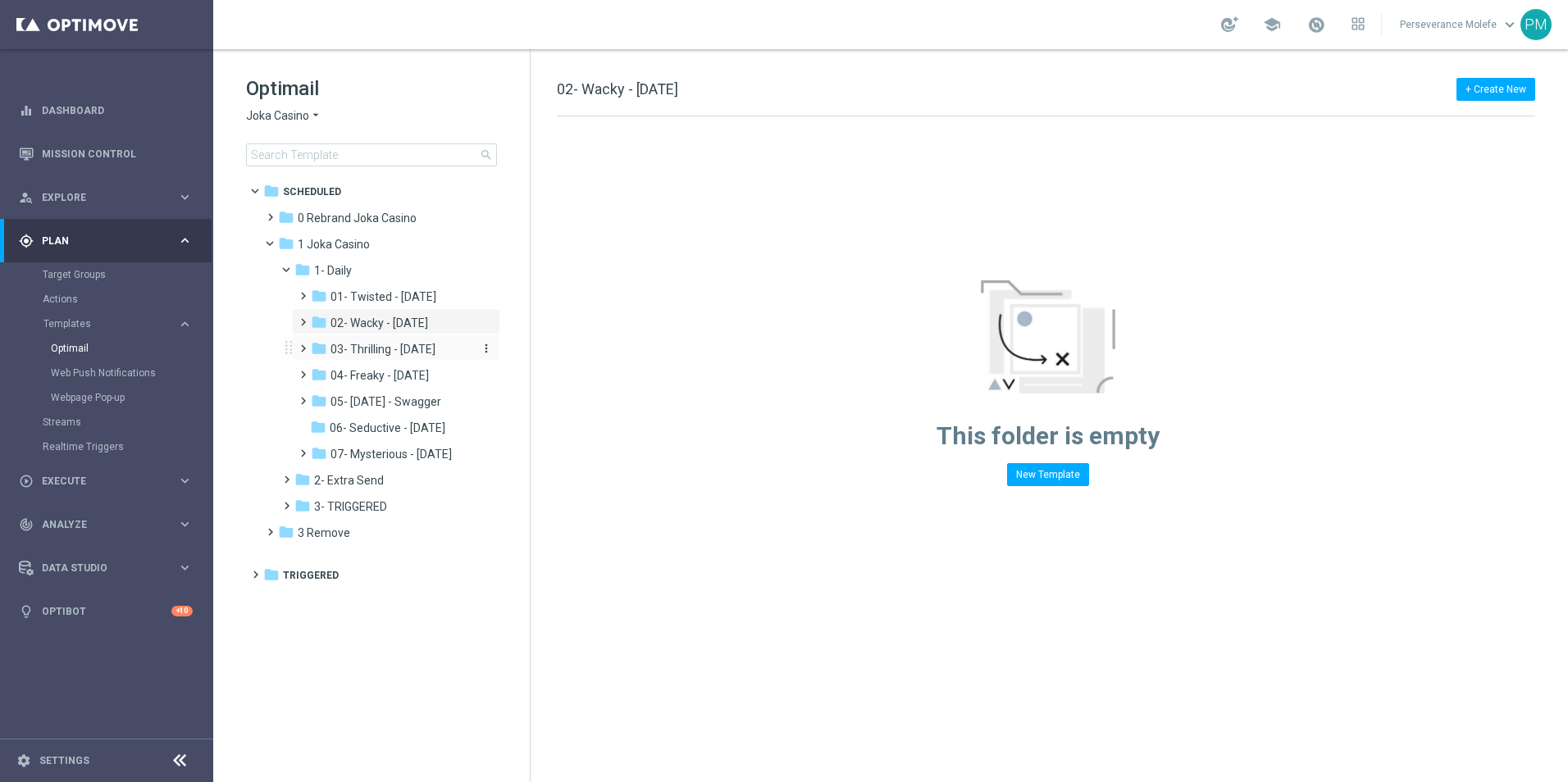
click at [423, 350] on span "03- Thrilling - [DATE]" at bounding box center [384, 349] width 105 height 15
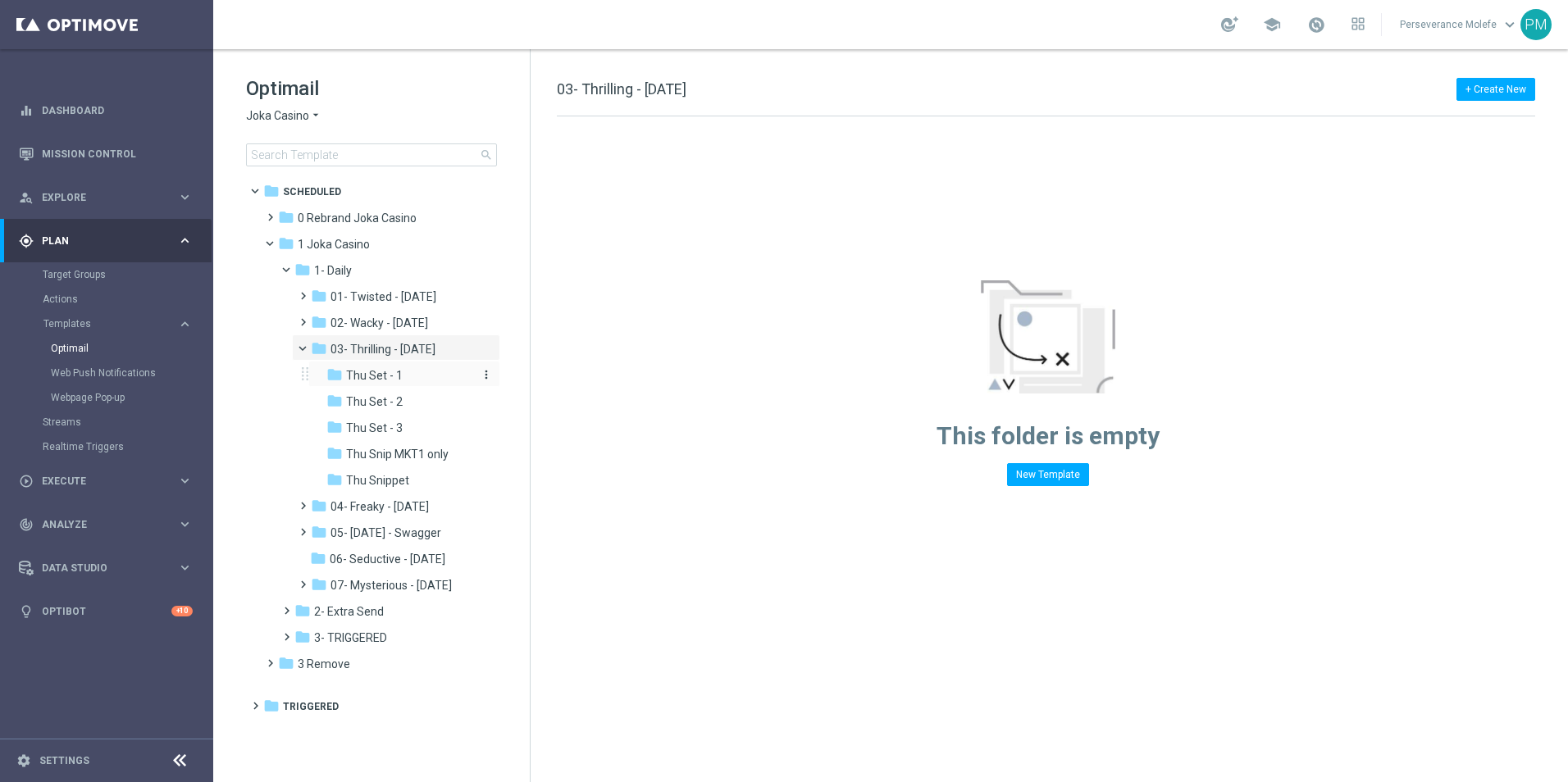
click at [424, 371] on div "folder Thu Set - 1" at bounding box center [399, 376] width 148 height 19
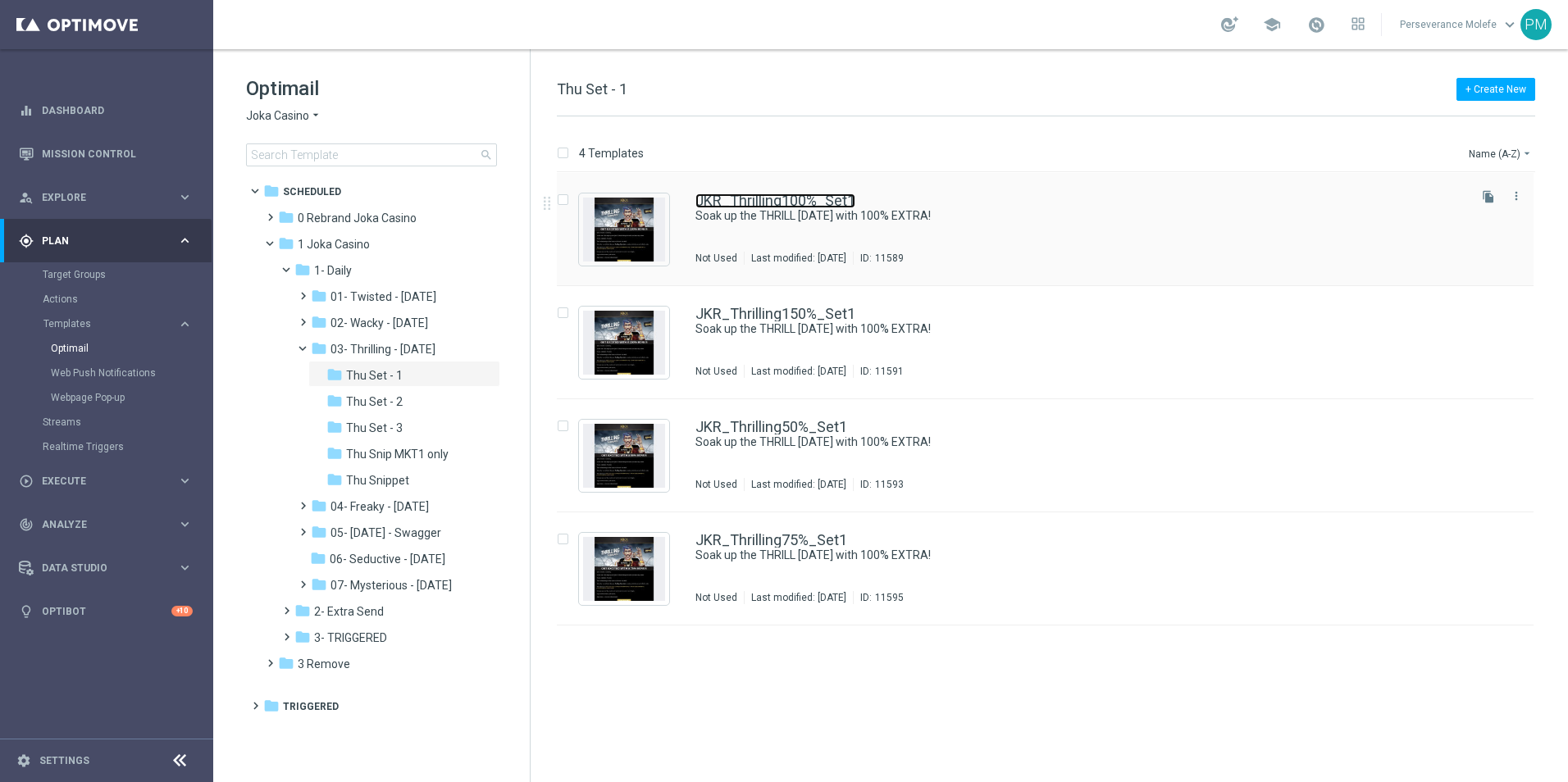
click at [766, 204] on link "JKR_Thrilling100%_Set1" at bounding box center [775, 201] width 160 height 15
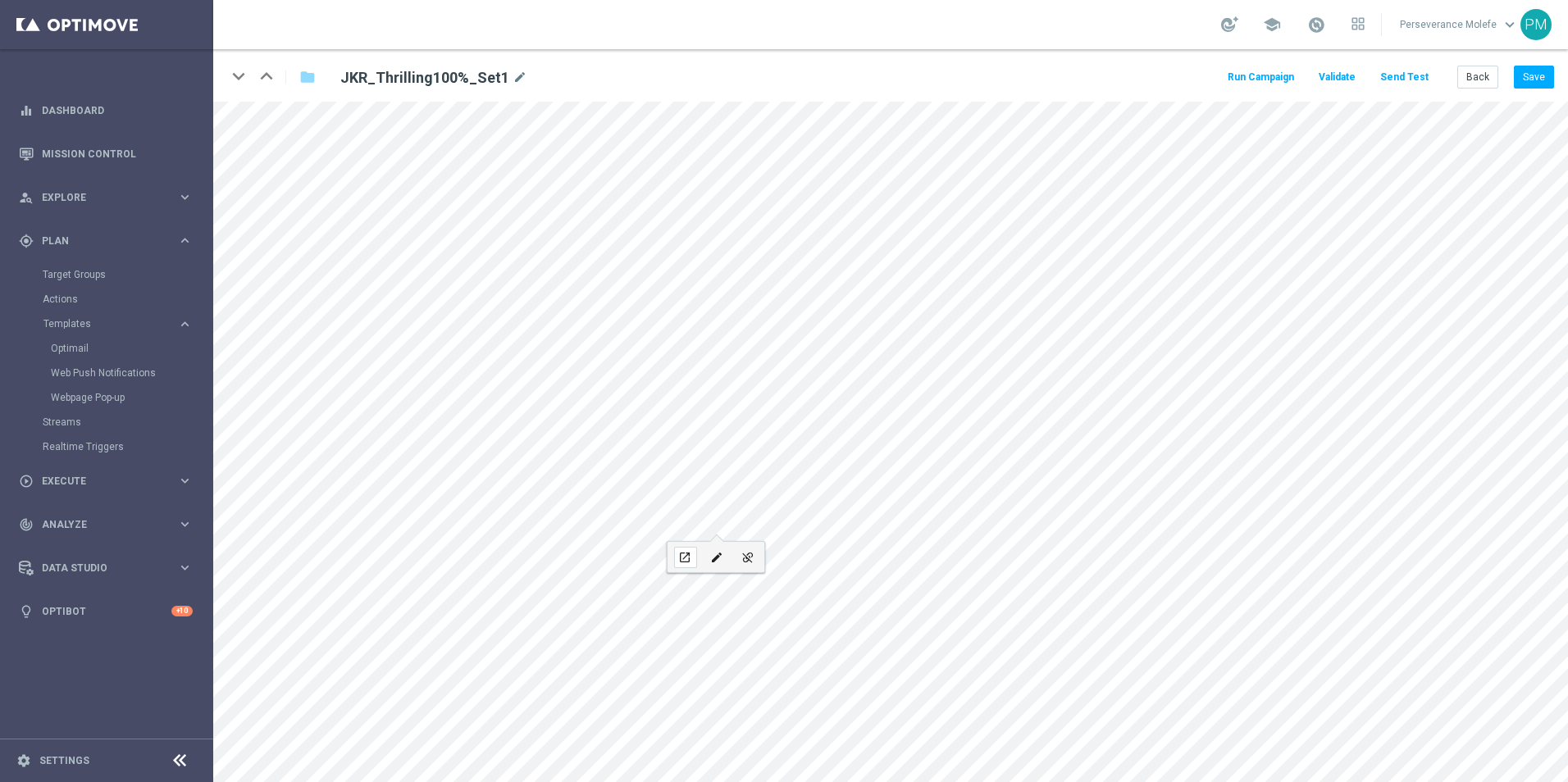
click at [676, 555] on div "open_in_new" at bounding box center [685, 556] width 23 height 21
click at [78, 350] on link "Optimail" at bounding box center [110, 348] width 119 height 13
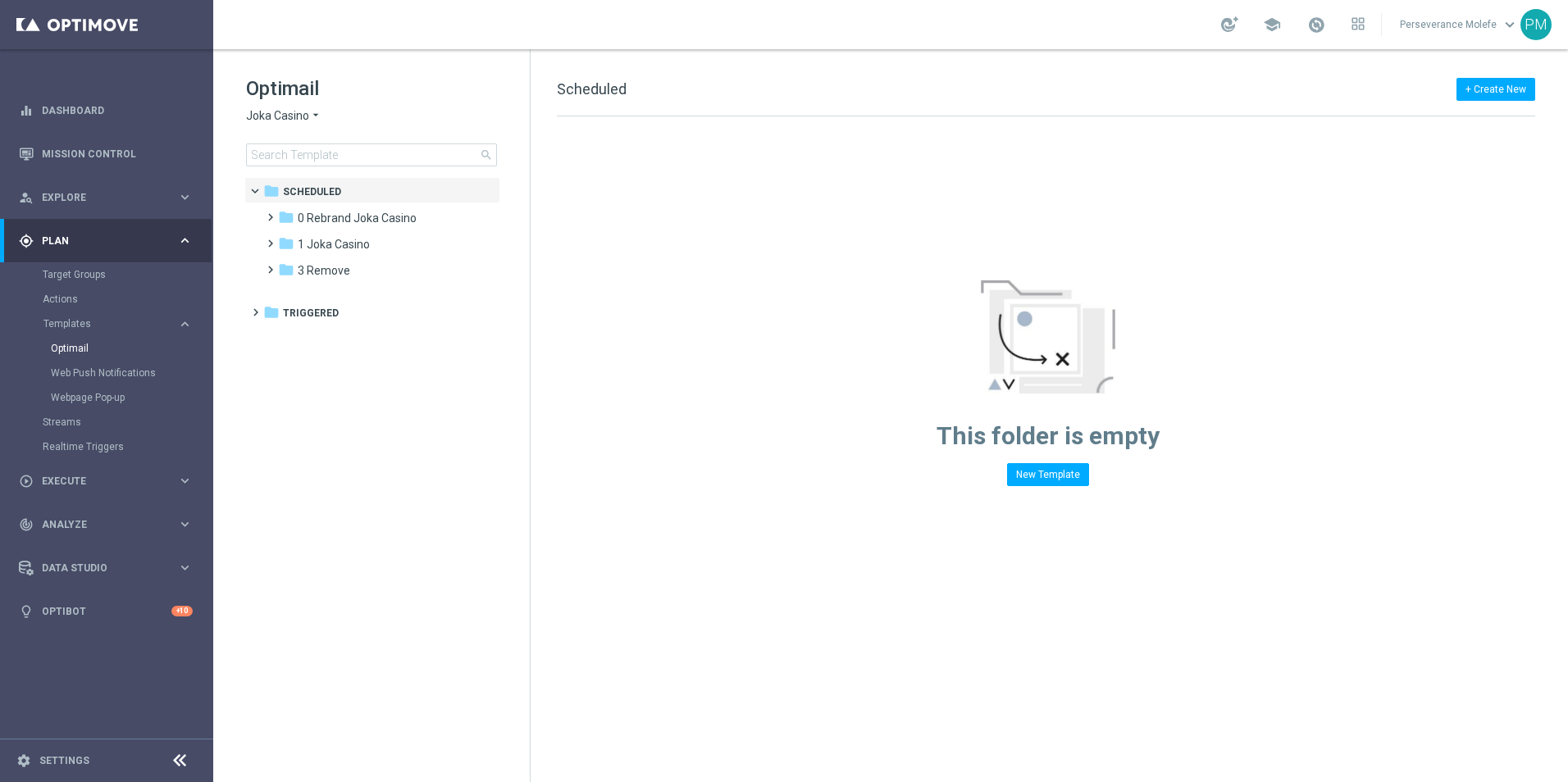
click at [305, 119] on span "Joka Casino" at bounding box center [278, 116] width 64 height 16
click at [0, 0] on span "Casino Joka" at bounding box center [0, 0] width 0 height 0
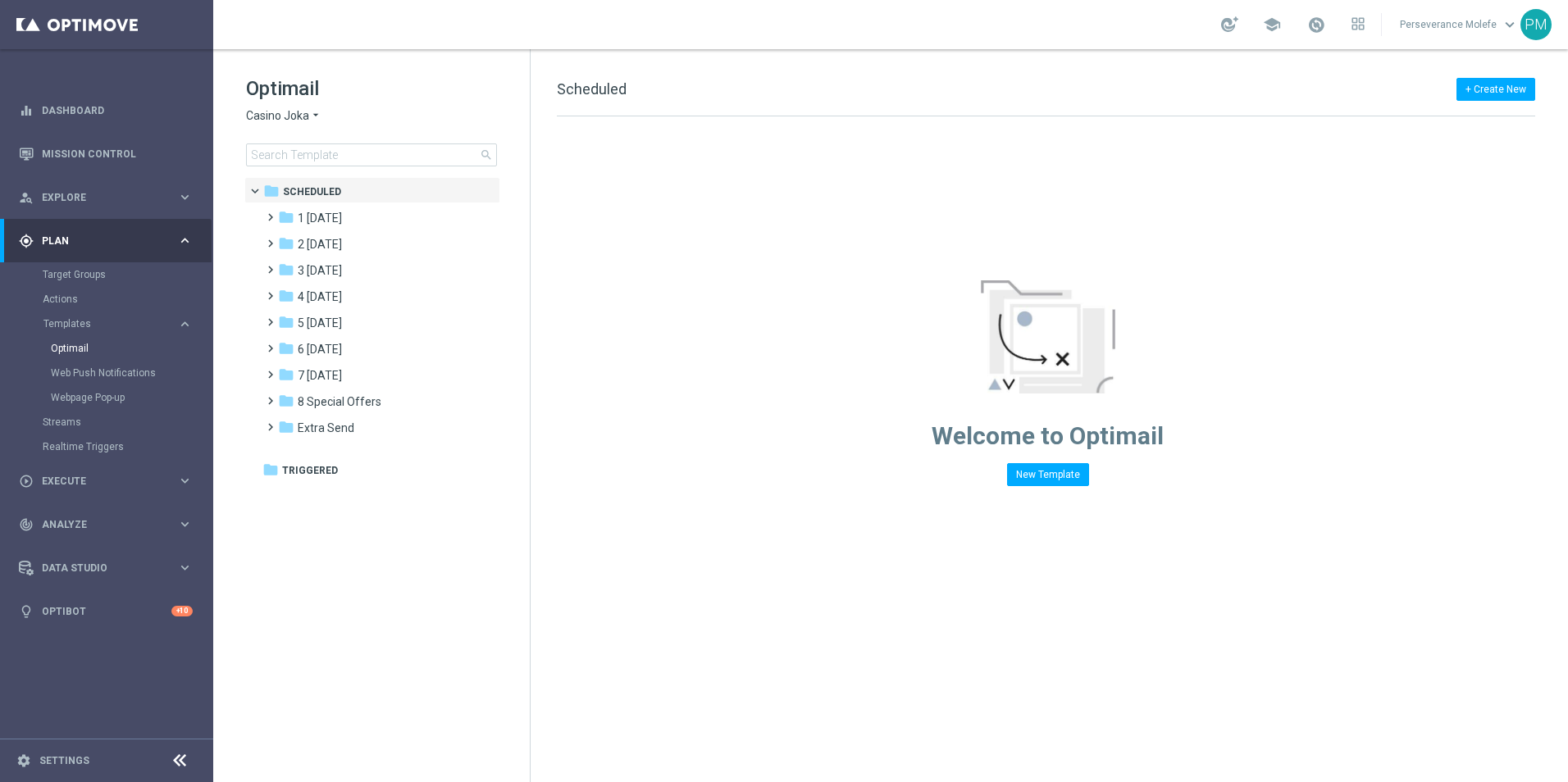
click at [281, 106] on div "Optimail Casino Joka arrow_drop_down × Casino Joka search" at bounding box center [389, 121] width 284 height 91
click at [283, 115] on span "Casino Joka" at bounding box center [278, 116] width 64 height 16
click at [0, 0] on span "Le Roi [PERSON_NAME]" at bounding box center [0, 0] width 0 height 0
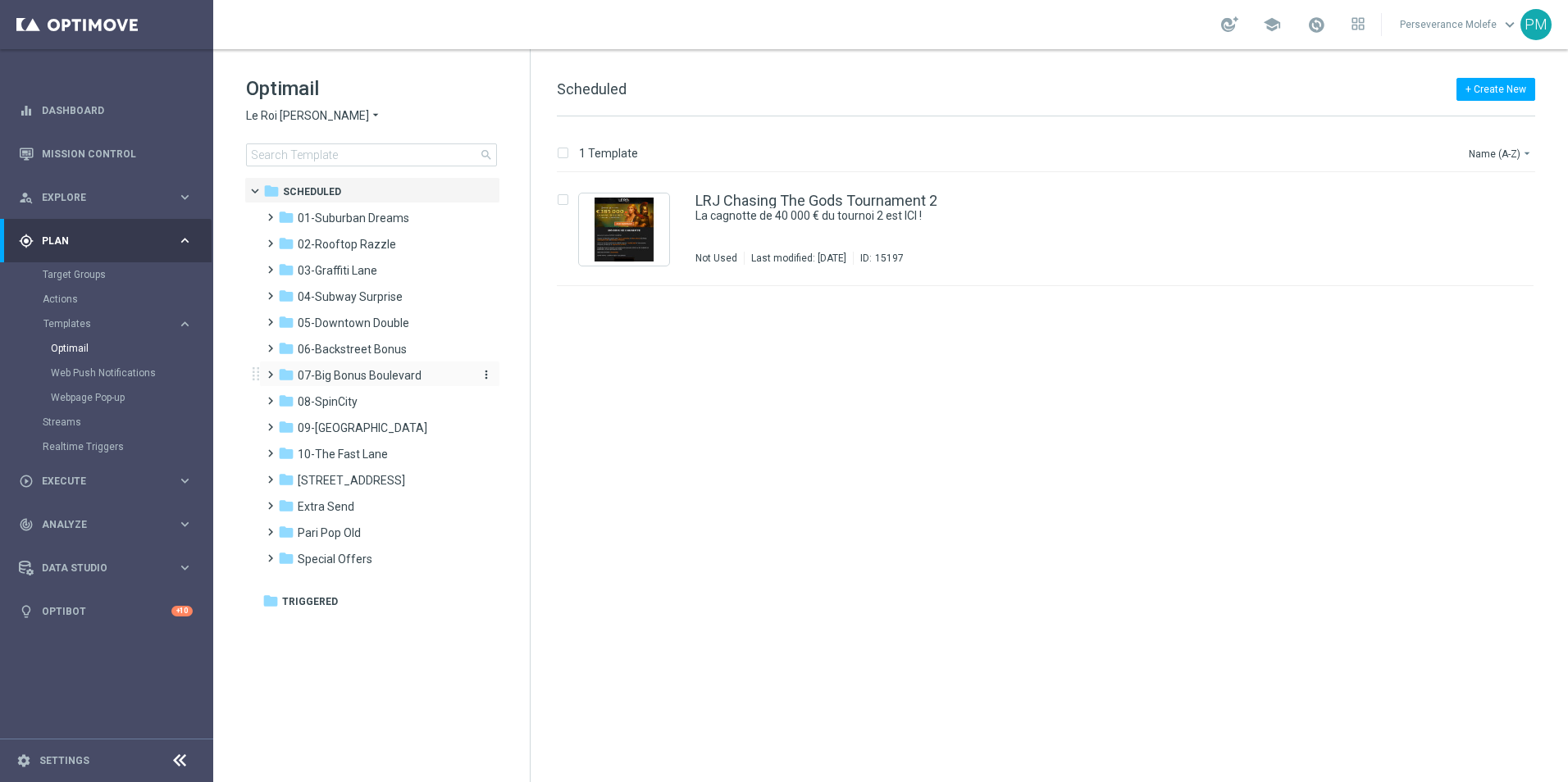
click at [373, 372] on span "07-Big Bonus Boulevard" at bounding box center [360, 376] width 124 height 15
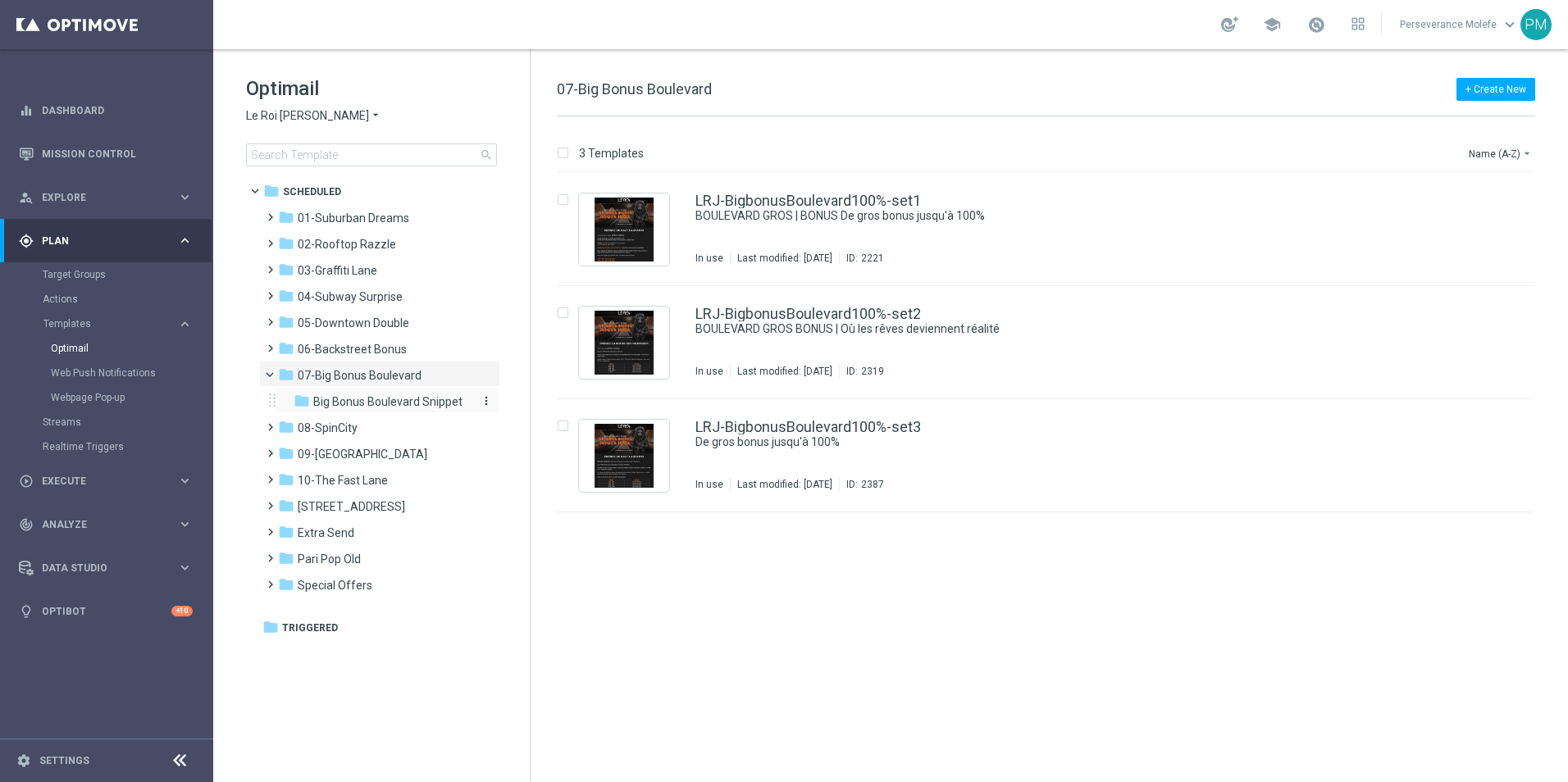
click at [445, 394] on span "Big Bonus Boulevard Snippet" at bounding box center [388, 401] width 149 height 15
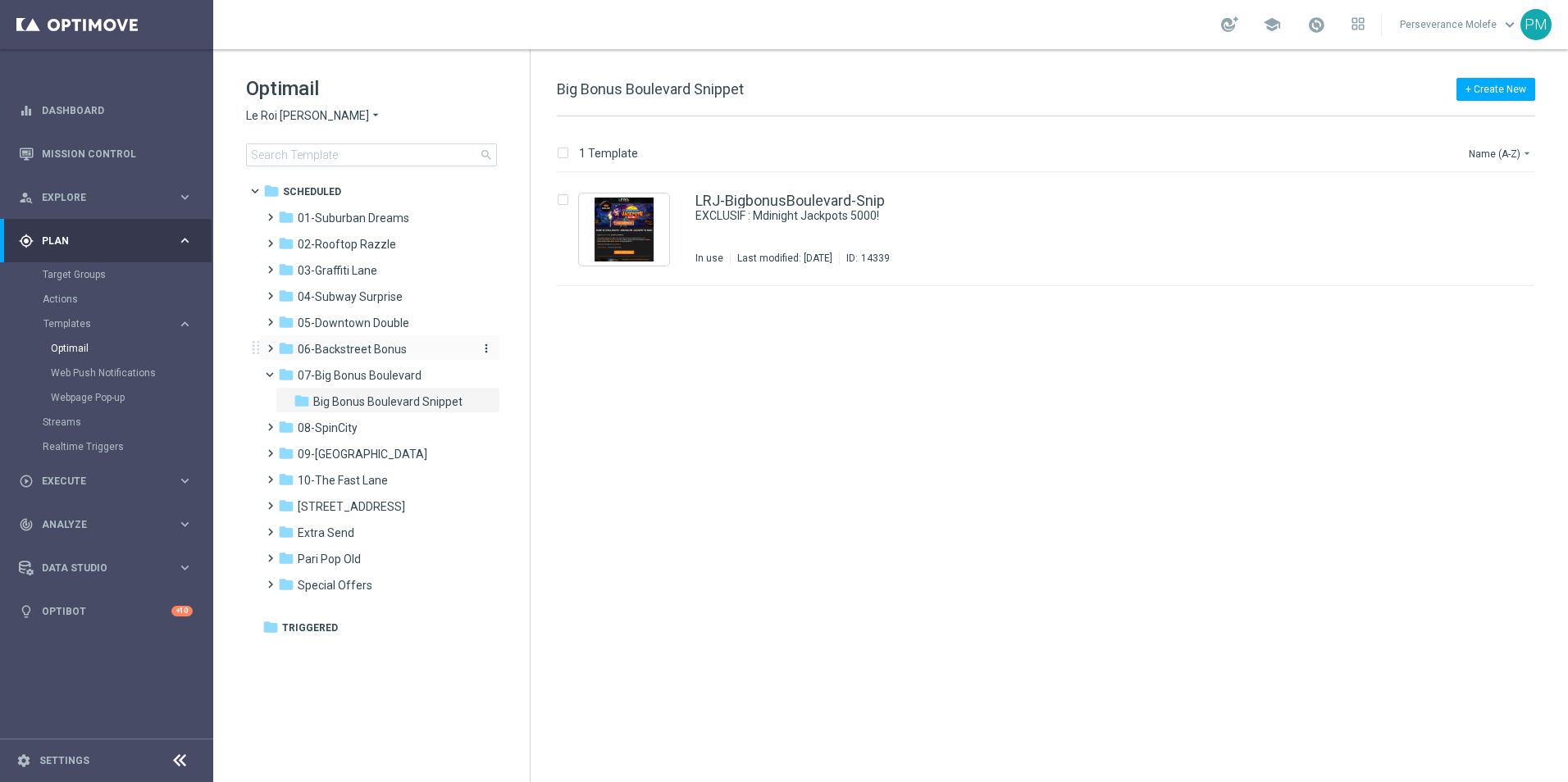
click at [373, 347] on span "06-Backstreet Bonus" at bounding box center [353, 349] width 109 height 15
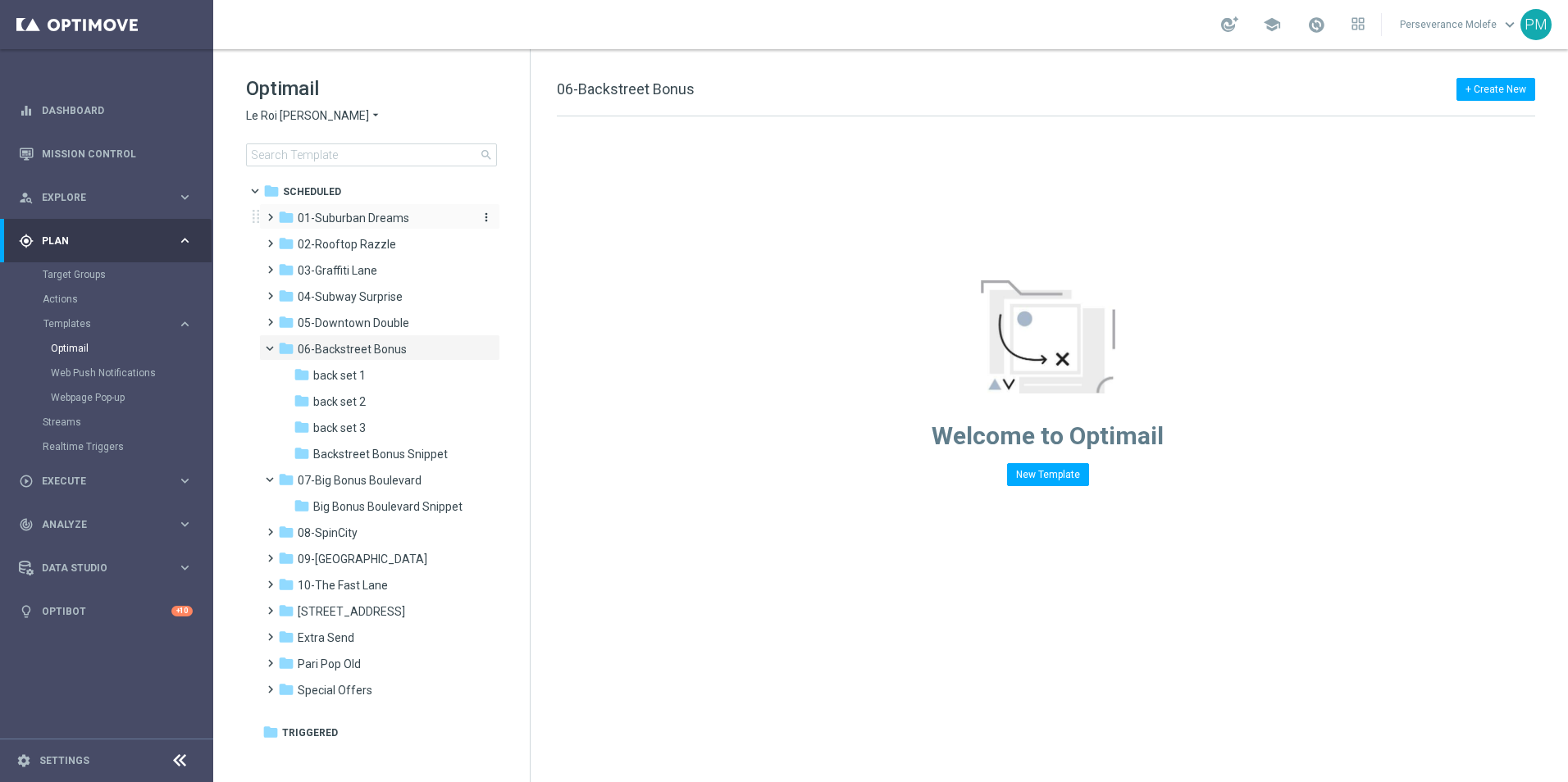
click at [361, 223] on span "01-Suburban Dreams" at bounding box center [354, 218] width 111 height 15
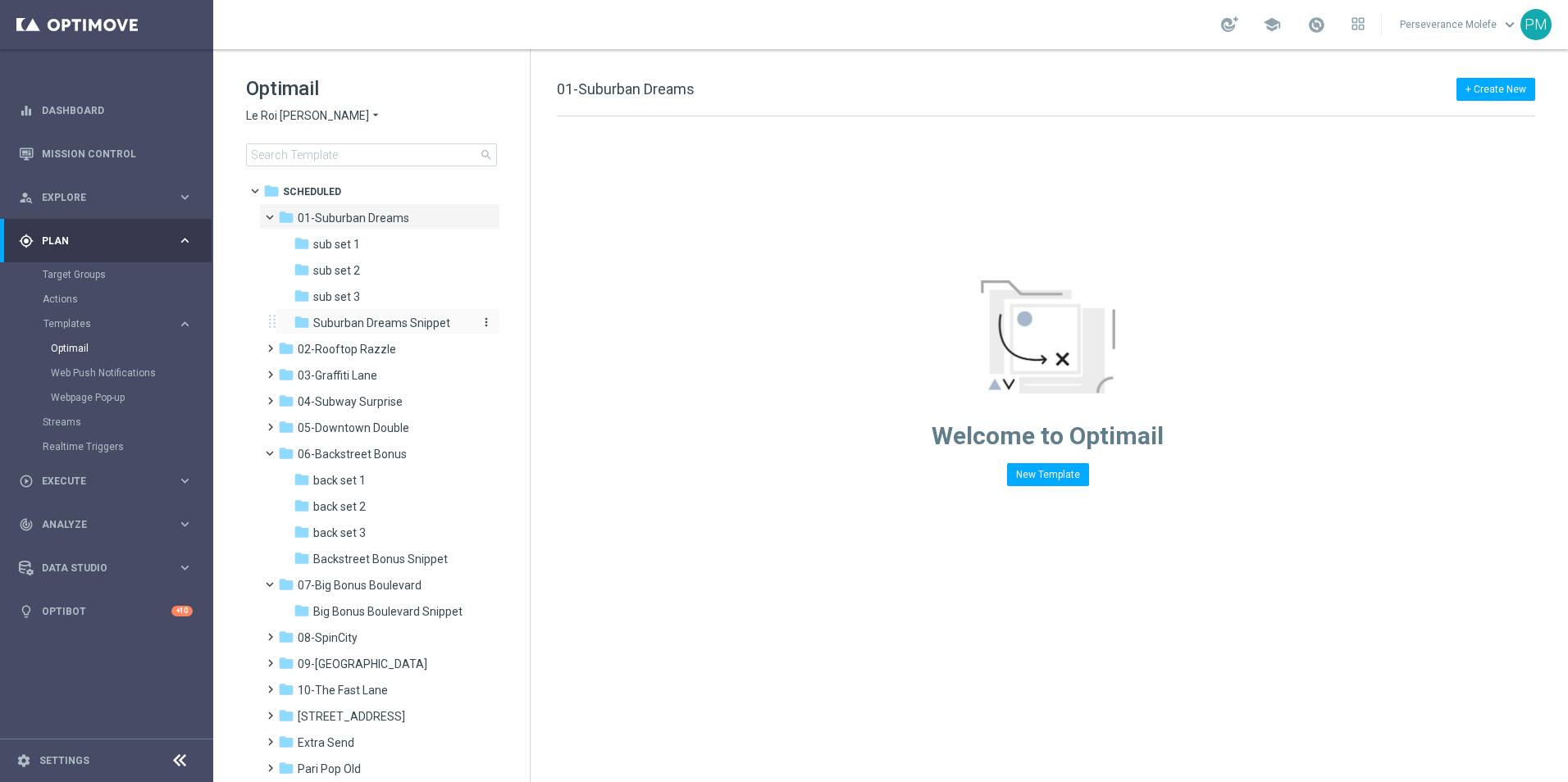
click at [366, 316] on span "Suburban Dreams Snippet" at bounding box center [382, 323] width 137 height 15
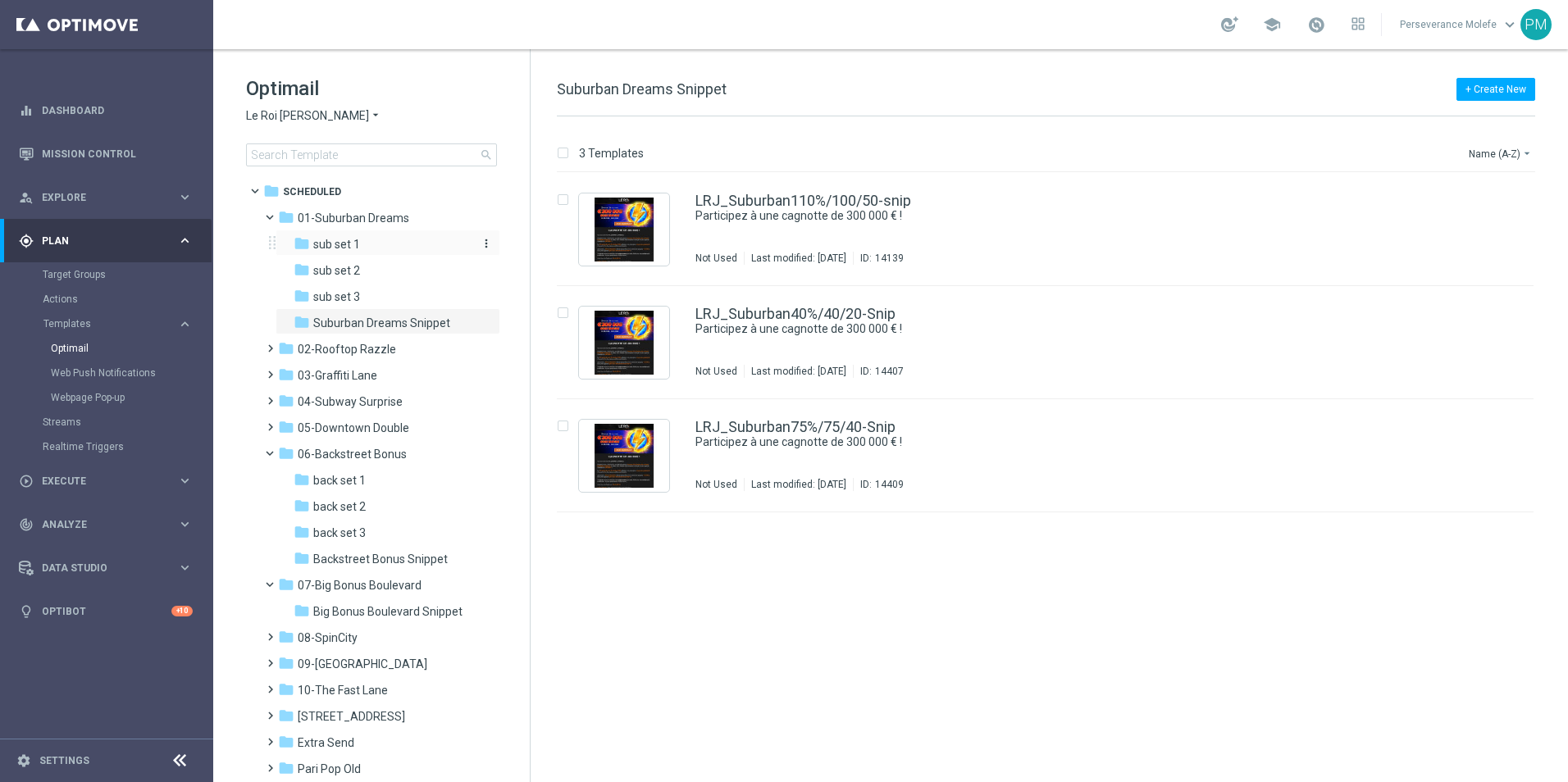
click at [352, 252] on div "folder sub set 1" at bounding box center [381, 244] width 175 height 19
click at [361, 274] on div "folder sub set 2" at bounding box center [381, 270] width 175 height 19
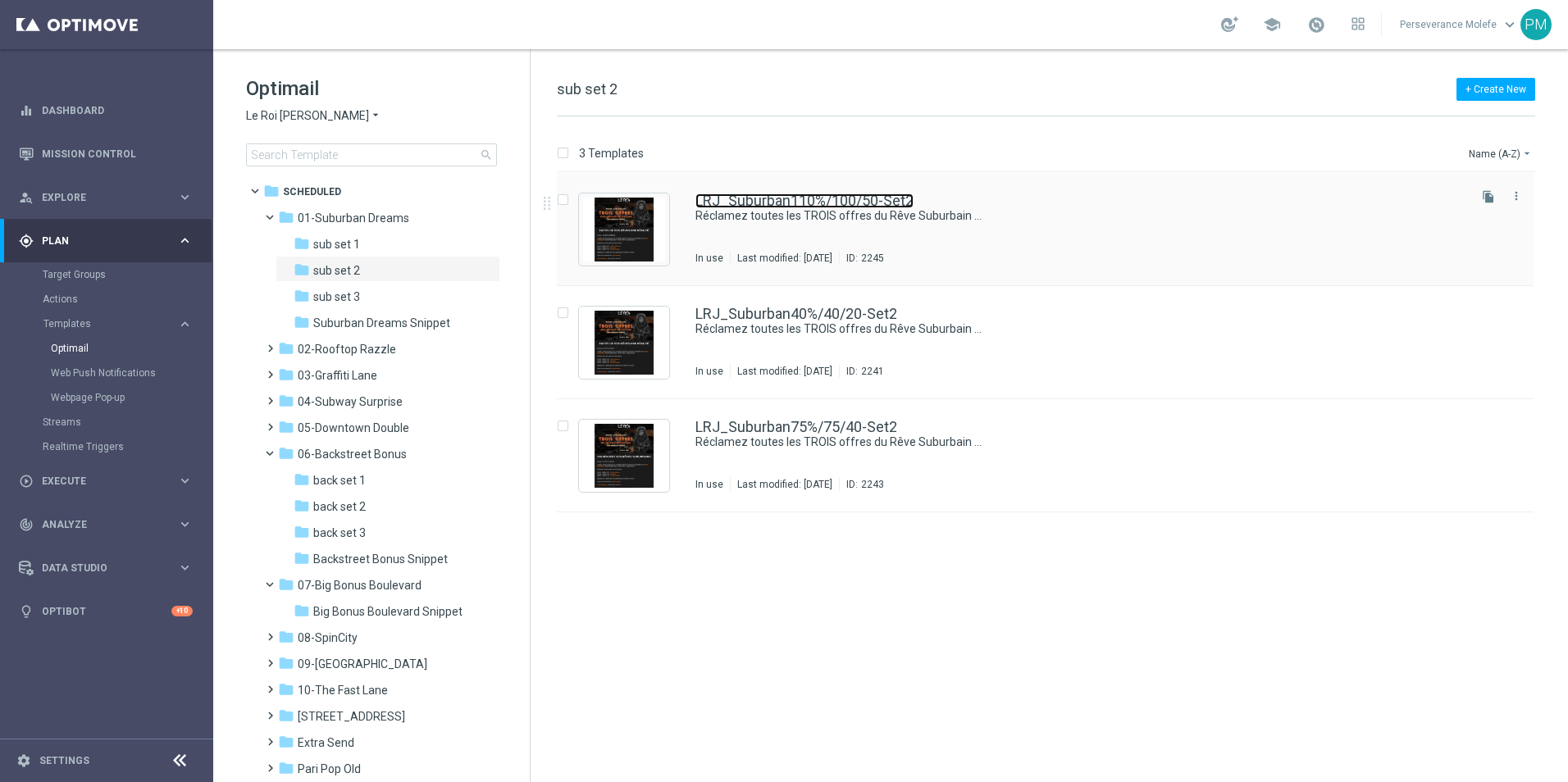
click at [754, 195] on link "LRJ_Suburban110%/100/50-Set2" at bounding box center [805, 201] width 219 height 15
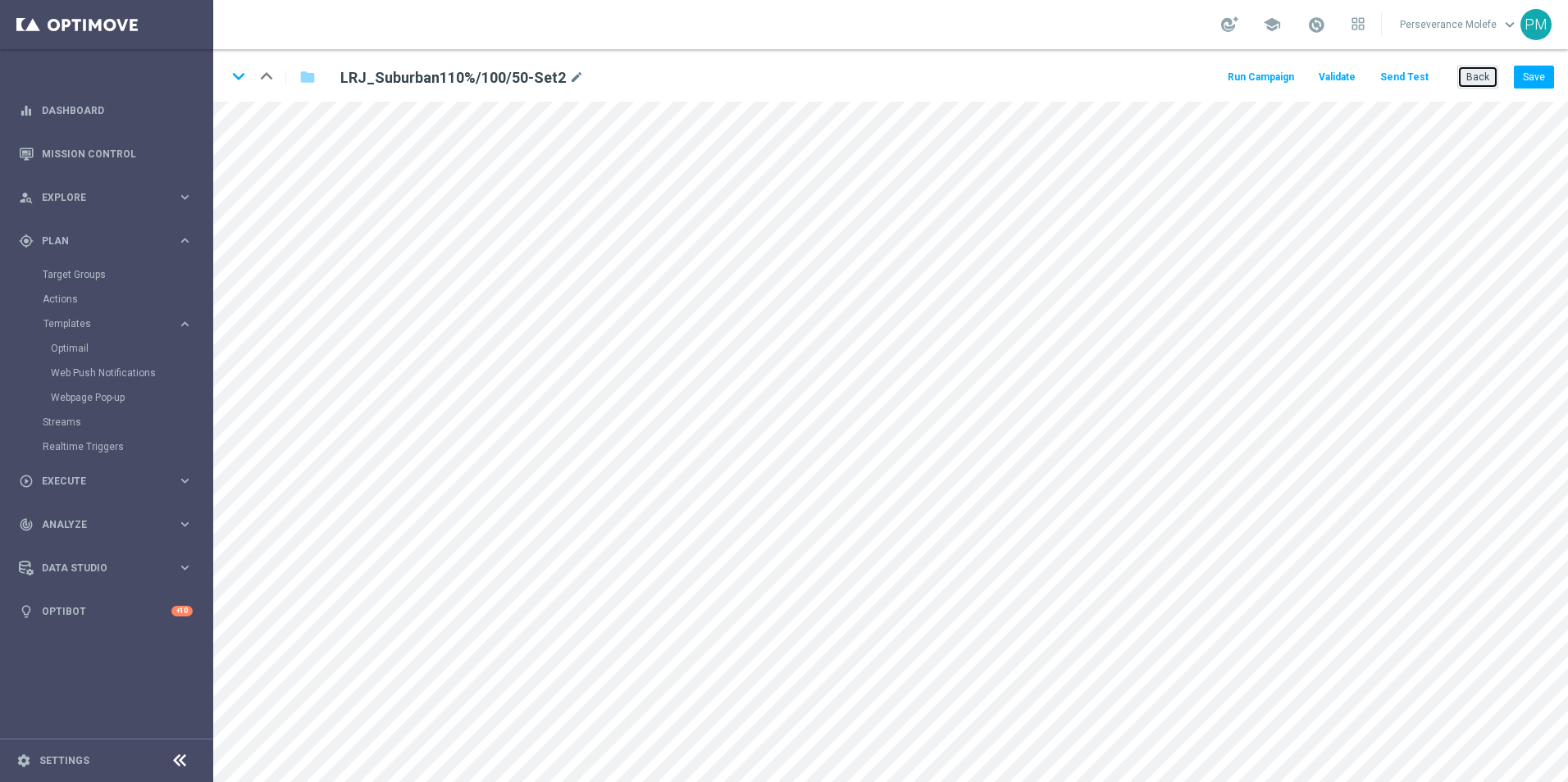
click at [1471, 75] on button "Back" at bounding box center [1477, 77] width 41 height 23
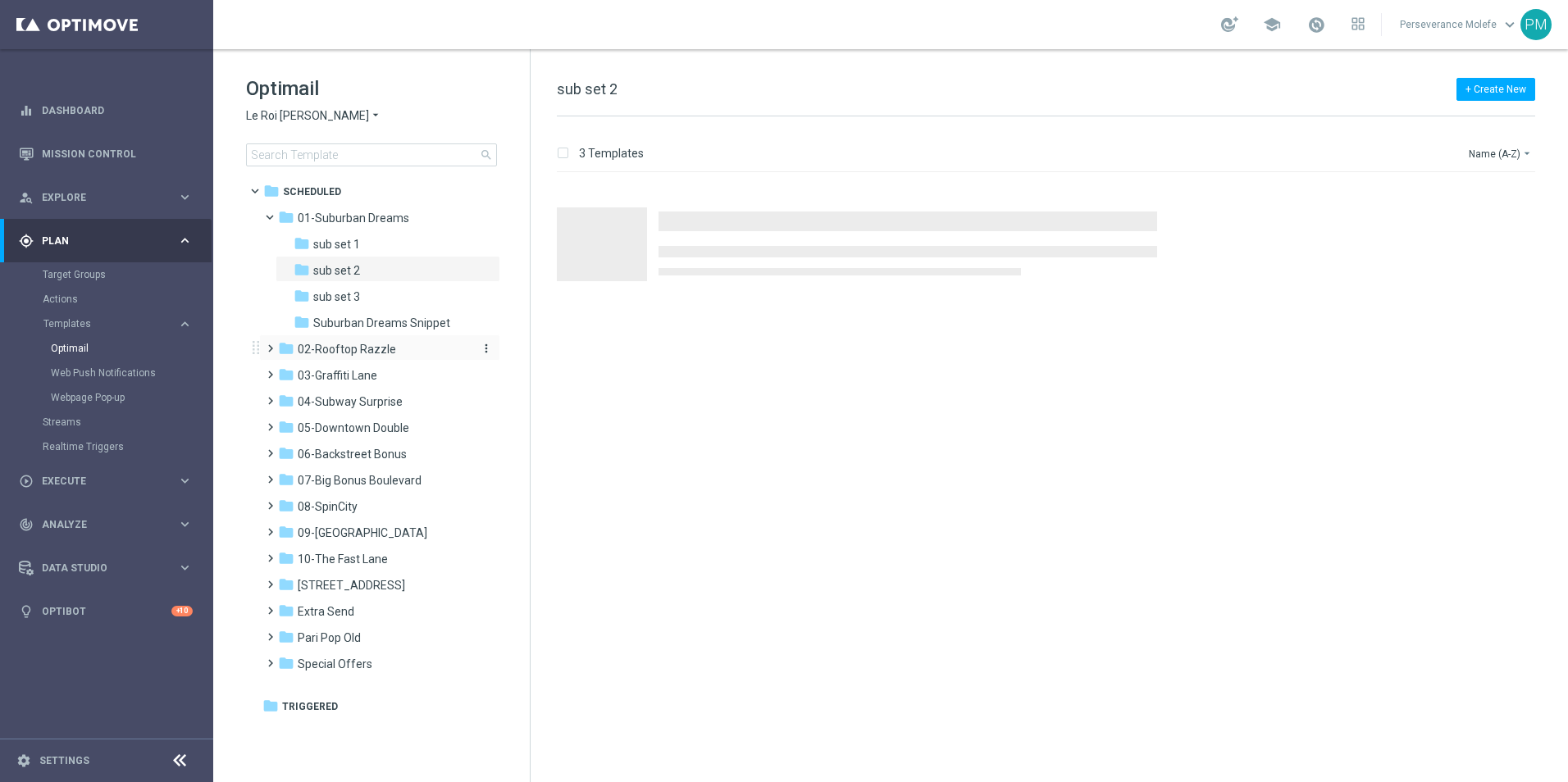
click at [354, 347] on span "02-Rooftop Razzle" at bounding box center [347, 349] width 98 height 15
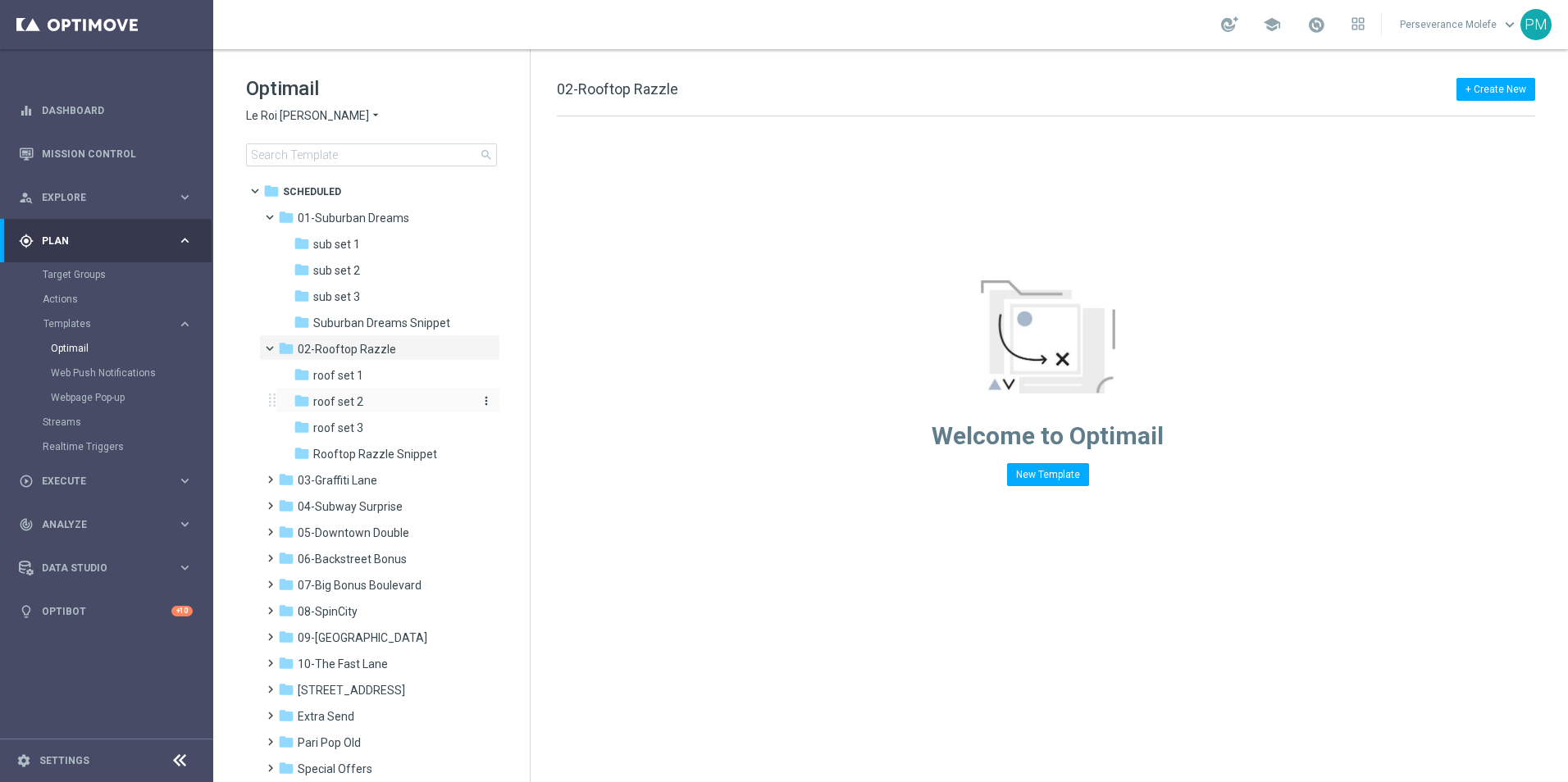
click at [348, 399] on span "roof set 2" at bounding box center [338, 401] width 50 height 15
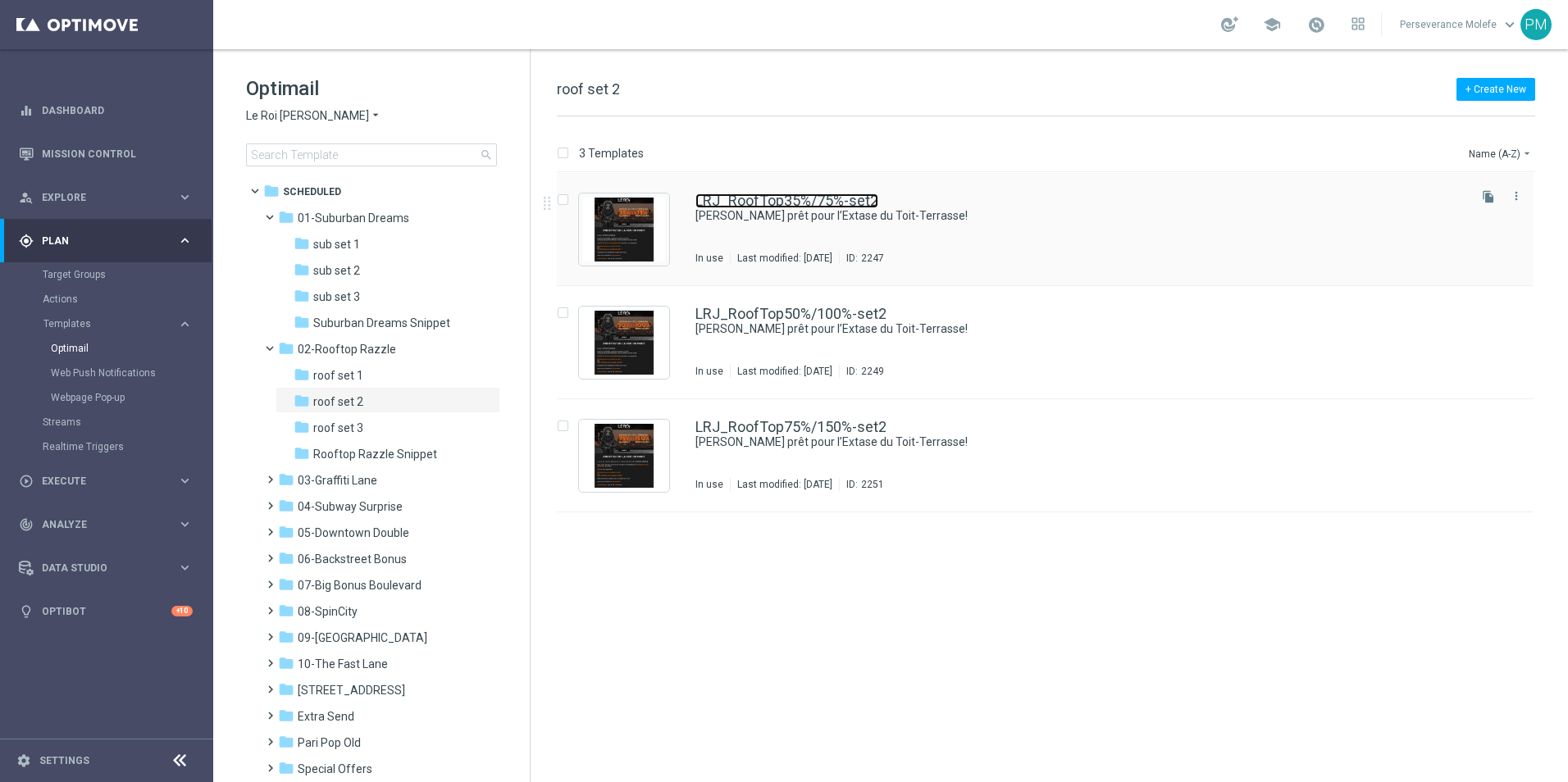
click at [743, 198] on link "LRJ_RoofTop35%/75%-set2" at bounding box center [787, 201] width 183 height 15
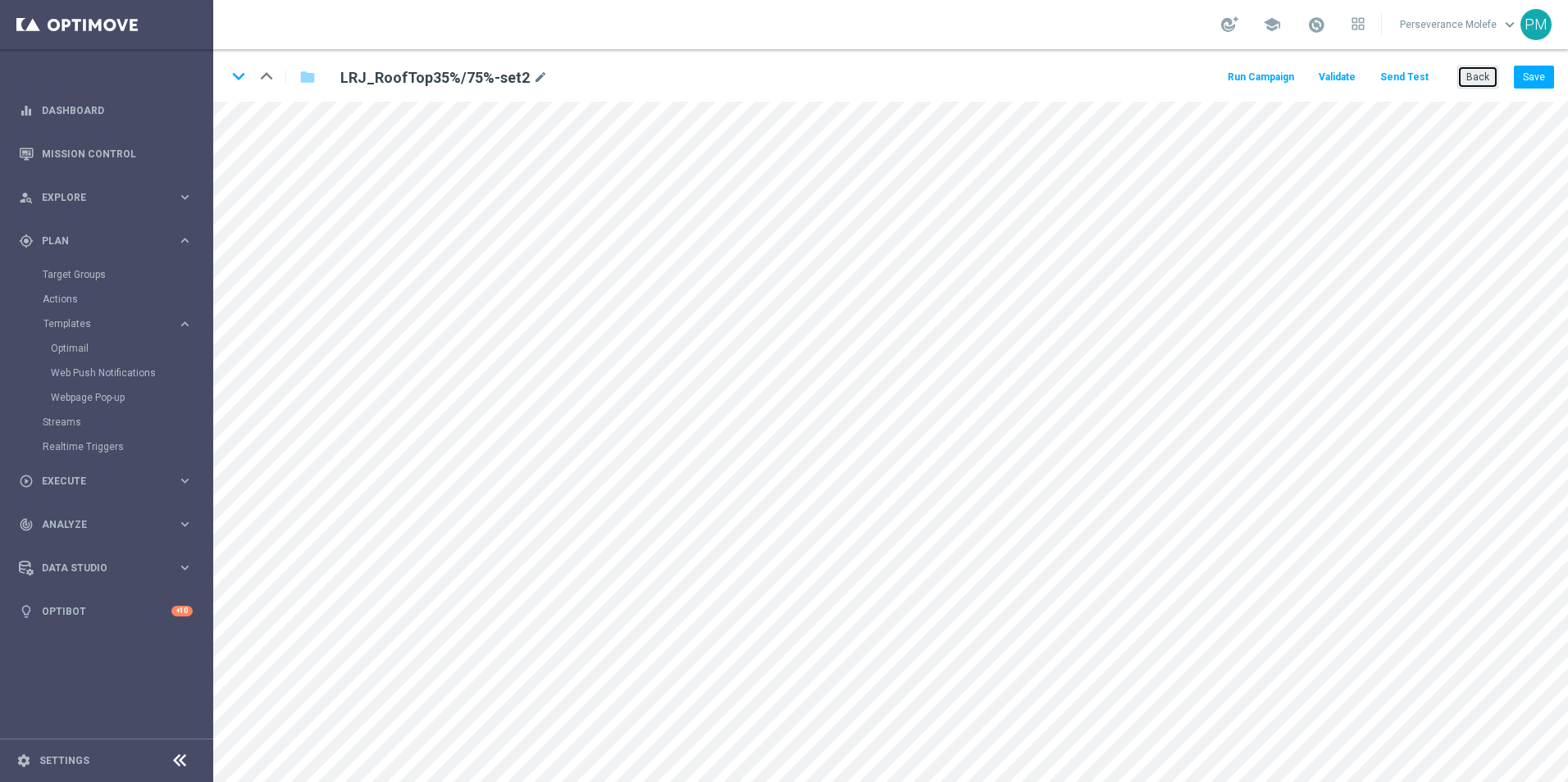
click at [1462, 82] on button "Back" at bounding box center [1477, 77] width 41 height 23
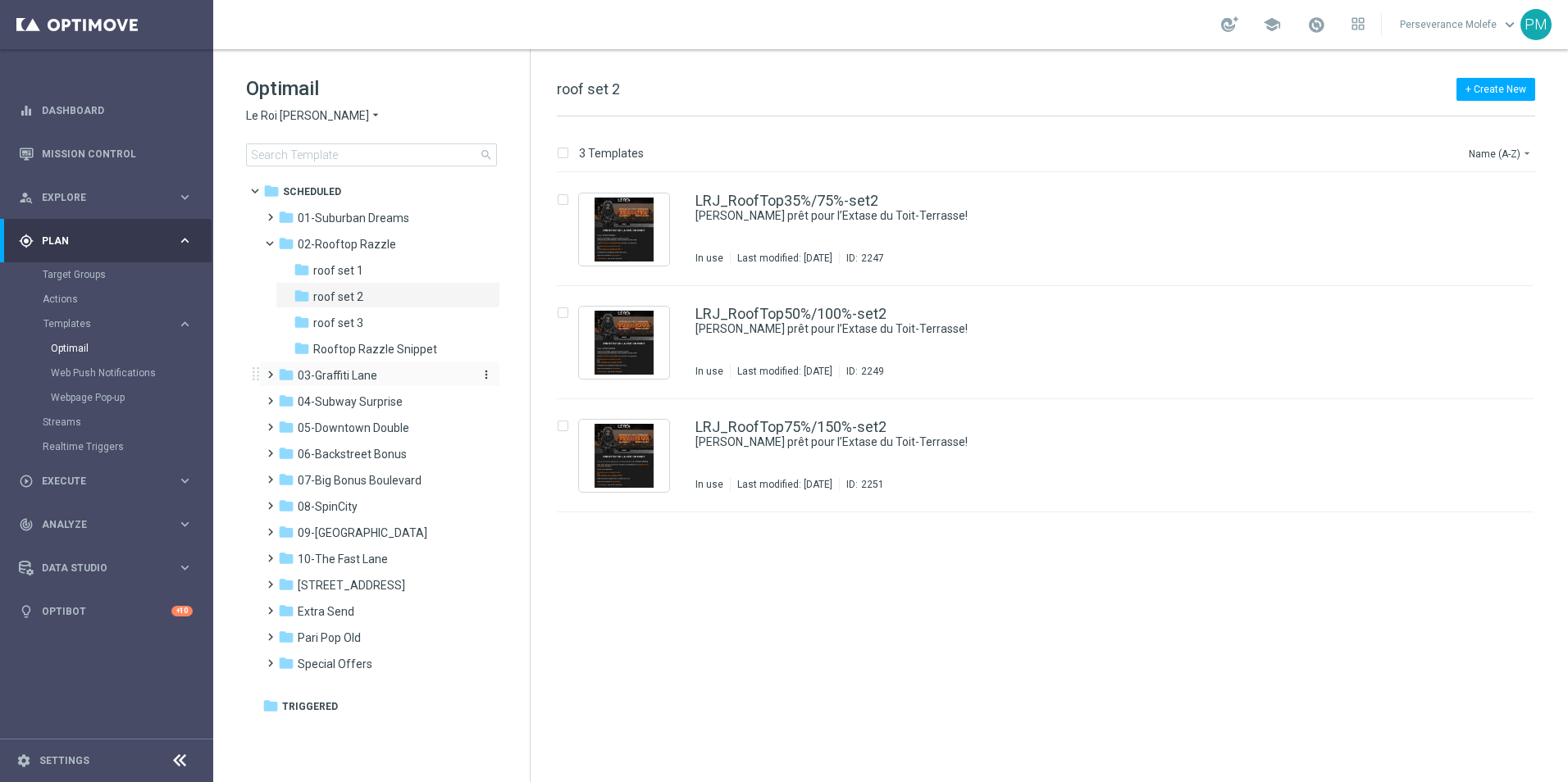
click at [350, 383] on span "03-Graffiti Lane" at bounding box center [338, 376] width 79 height 15
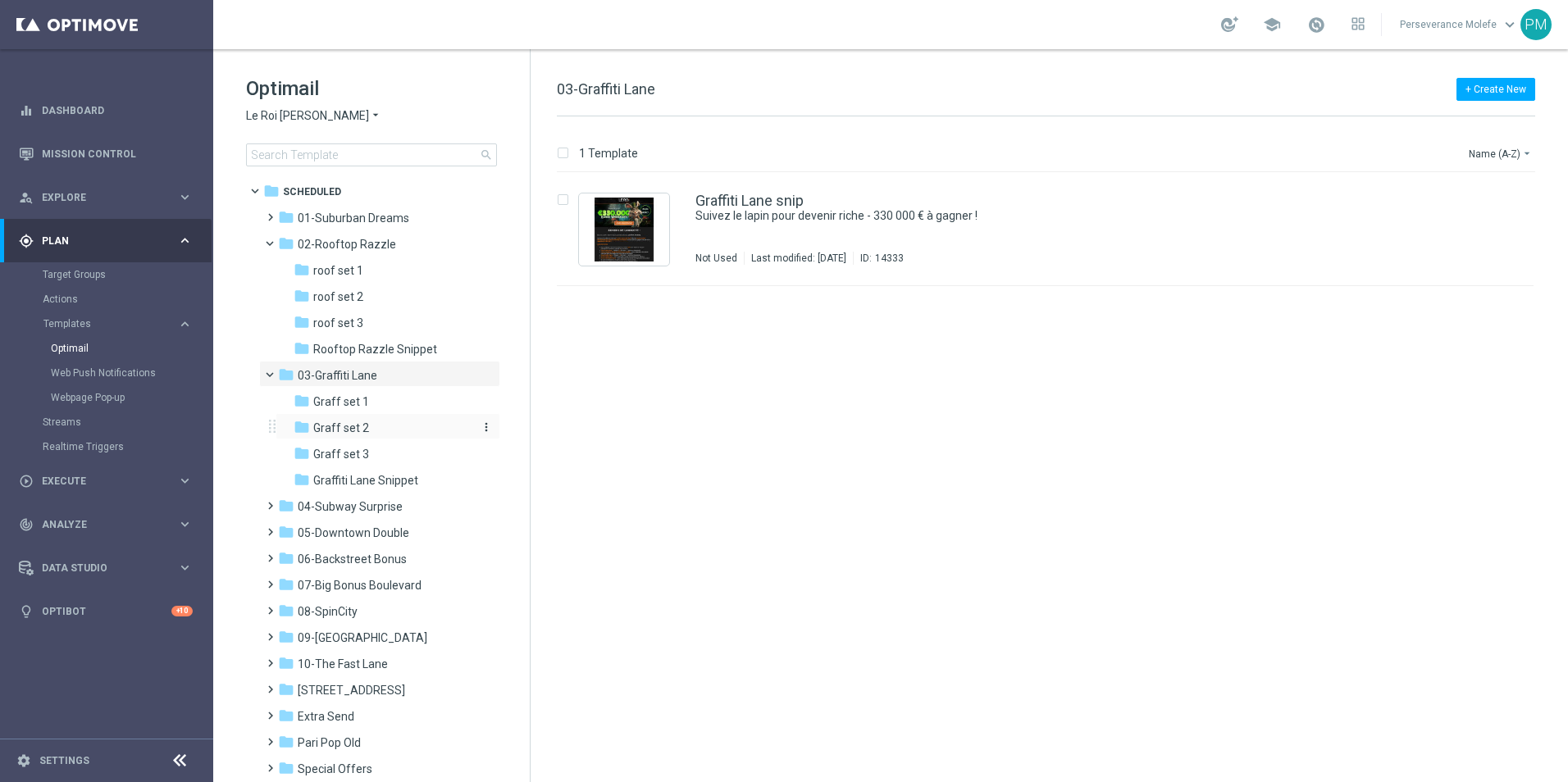
click at [349, 422] on span "Graff set 2" at bounding box center [341, 427] width 56 height 15
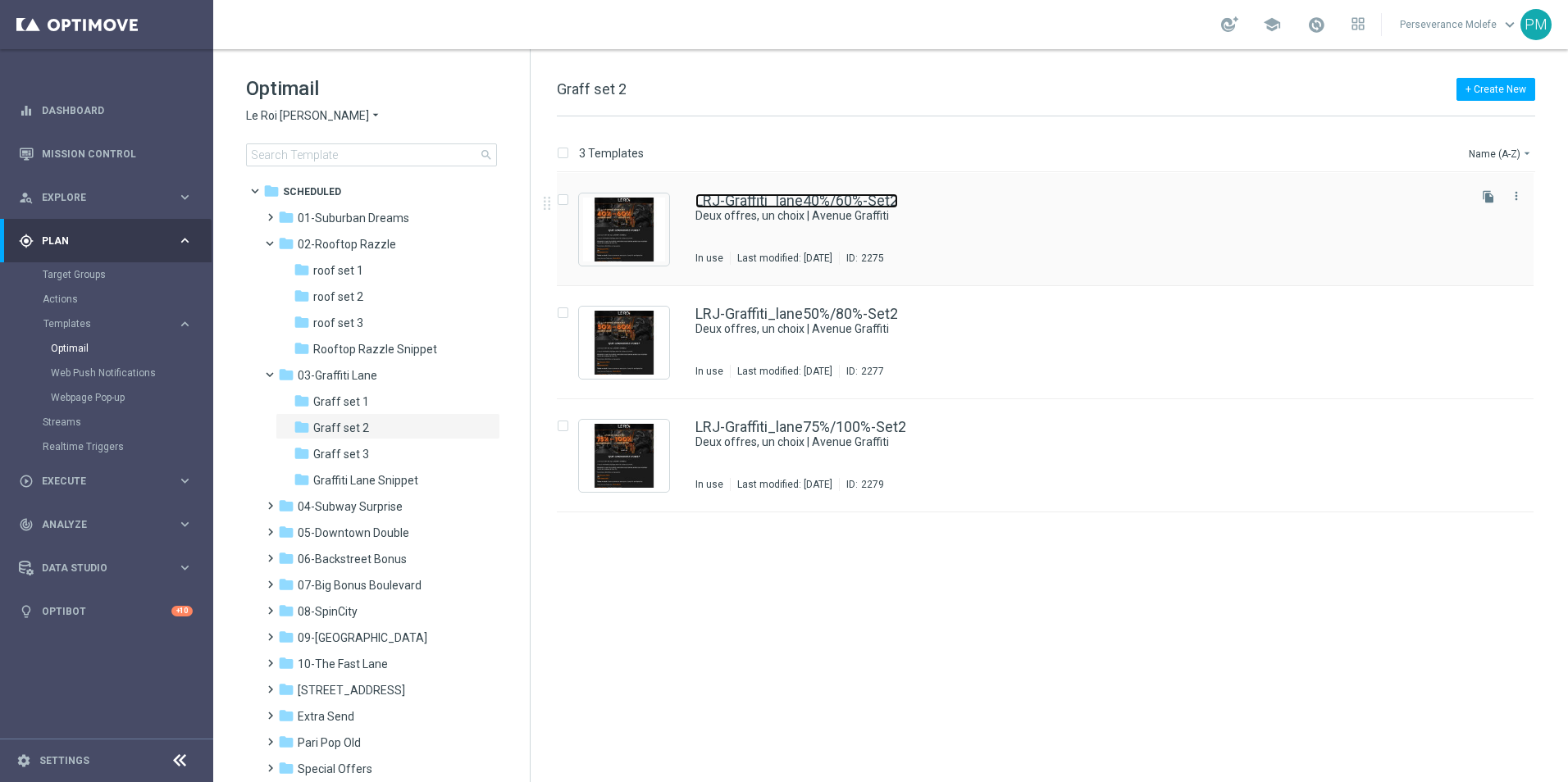
click at [781, 198] on link "LRJ-Graffiti_lane40%/60%-Set2" at bounding box center [797, 201] width 203 height 15
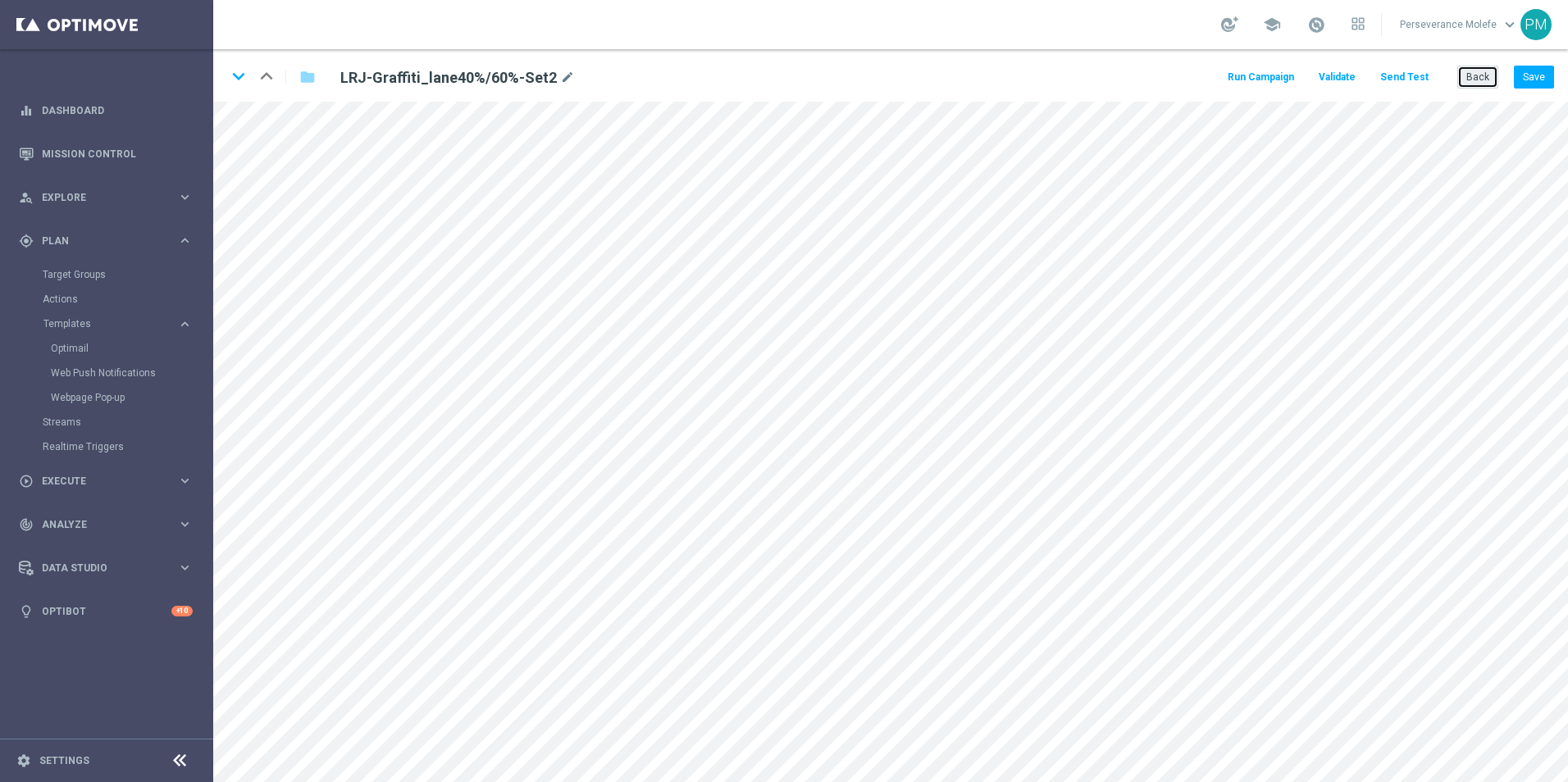
click at [1462, 76] on button "Back" at bounding box center [1477, 77] width 41 height 23
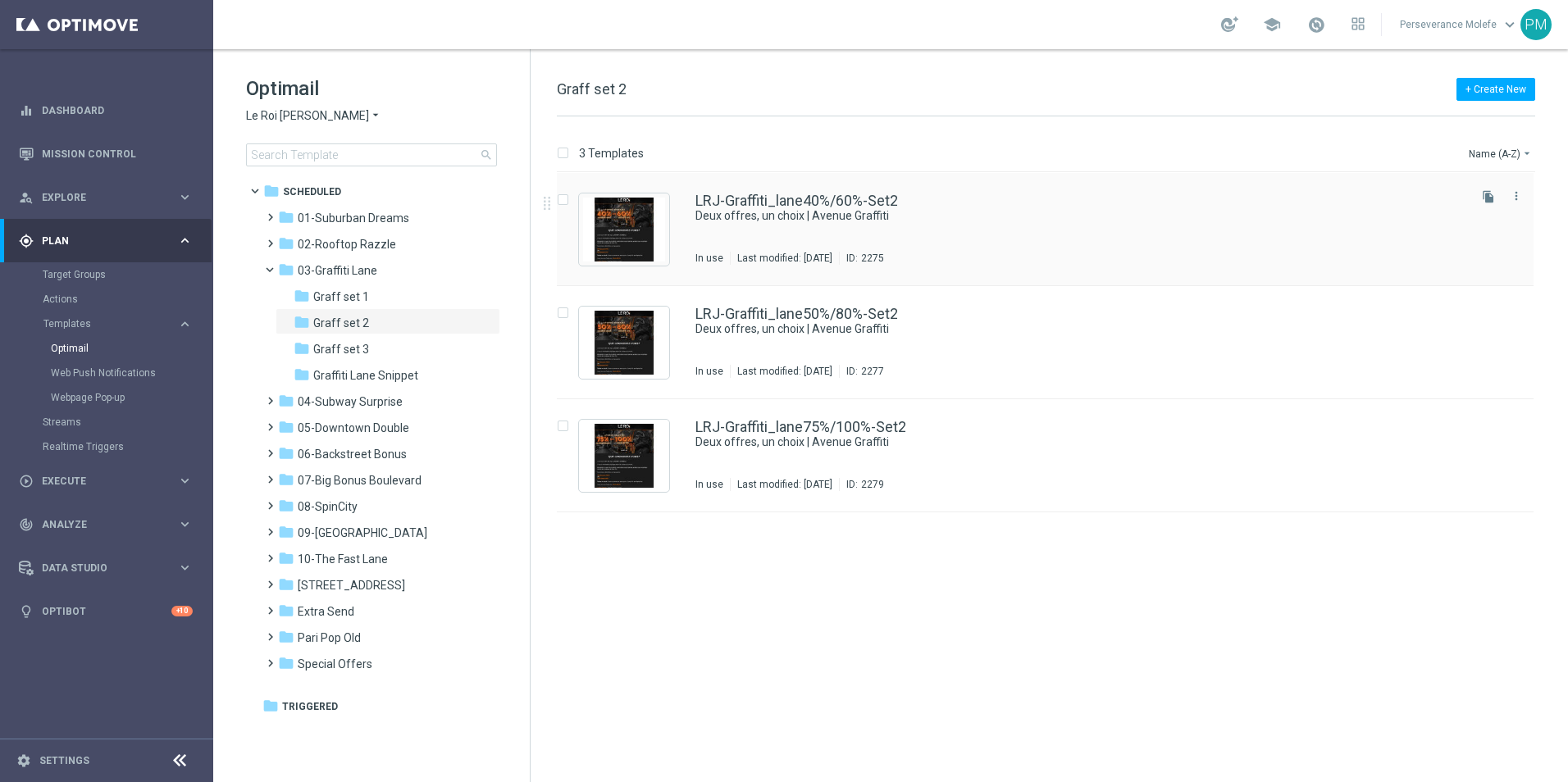
click at [755, 191] on div "LRJ-Graffiti_lane40%/60%-Set2 Deux offres, un choix | Avenue Graffiti In use La…" at bounding box center [1044, 230] width 977 height 113
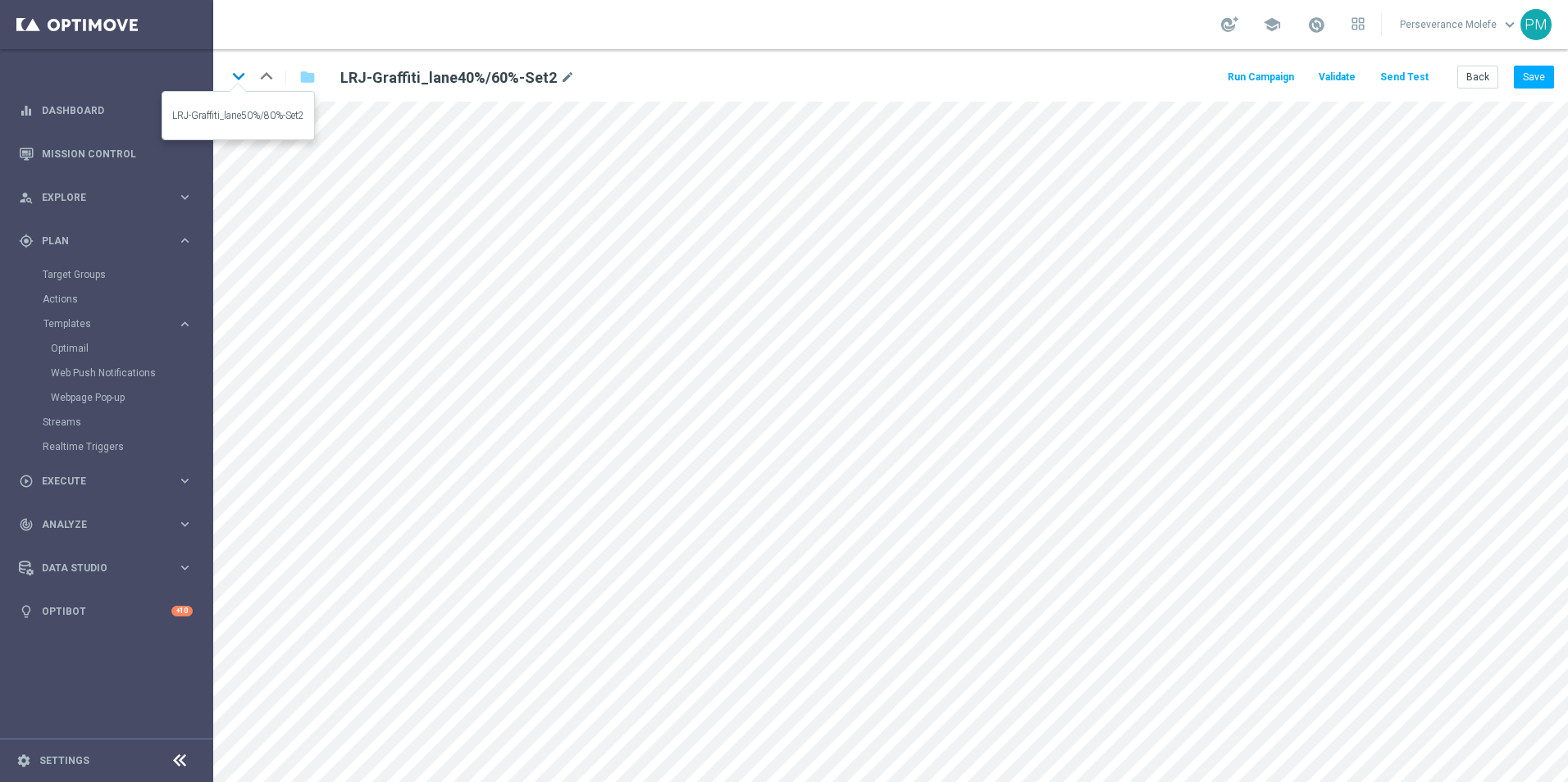
click at [246, 72] on icon "keyboard_arrow_down" at bounding box center [238, 76] width 25 height 25
click at [241, 84] on icon "keyboard_arrow_down" at bounding box center [238, 76] width 25 height 25
click at [1471, 81] on button "Back" at bounding box center [1477, 77] width 41 height 23
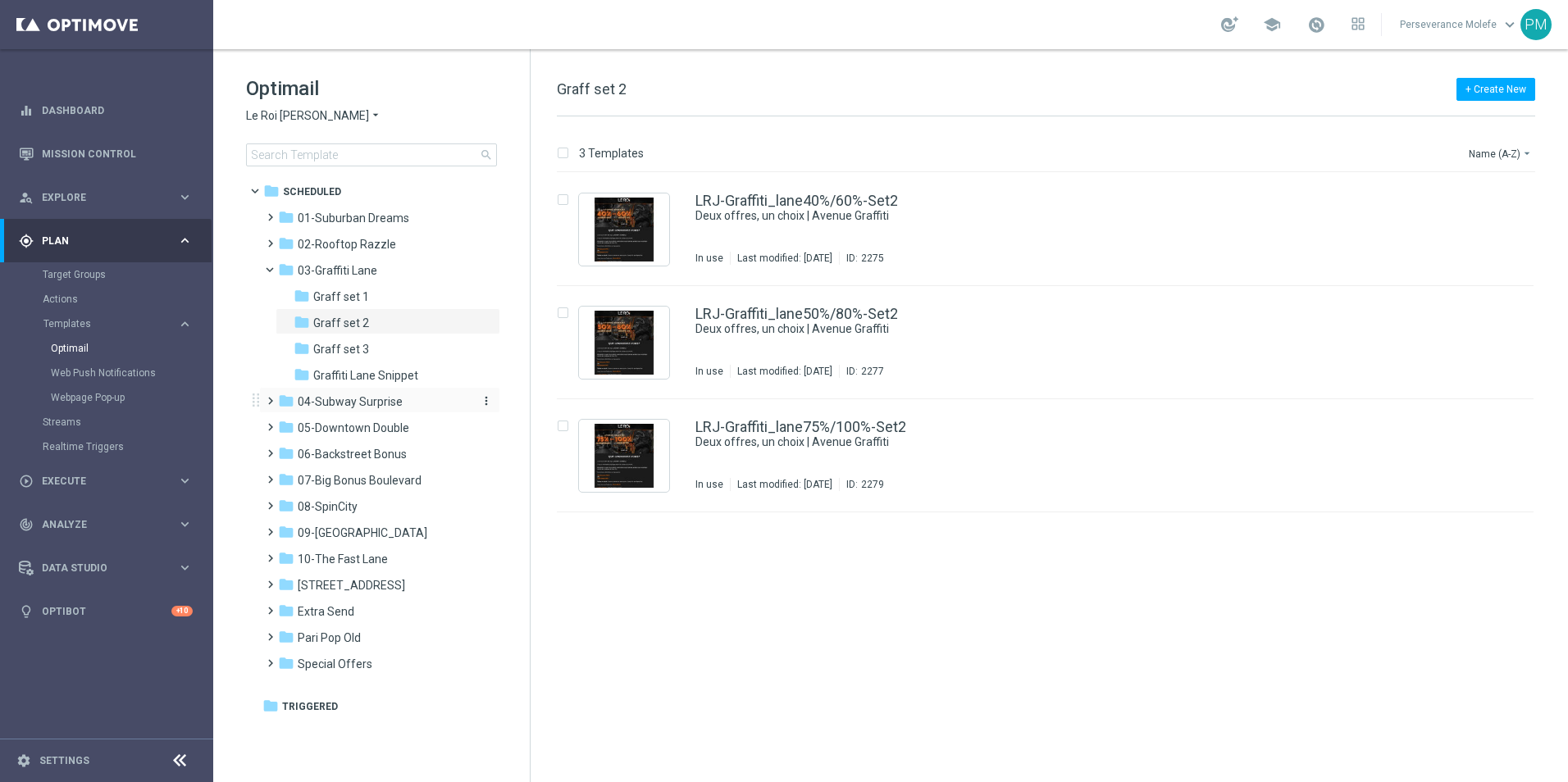
click at [378, 405] on span "04-Subway Surprise" at bounding box center [351, 401] width 105 height 15
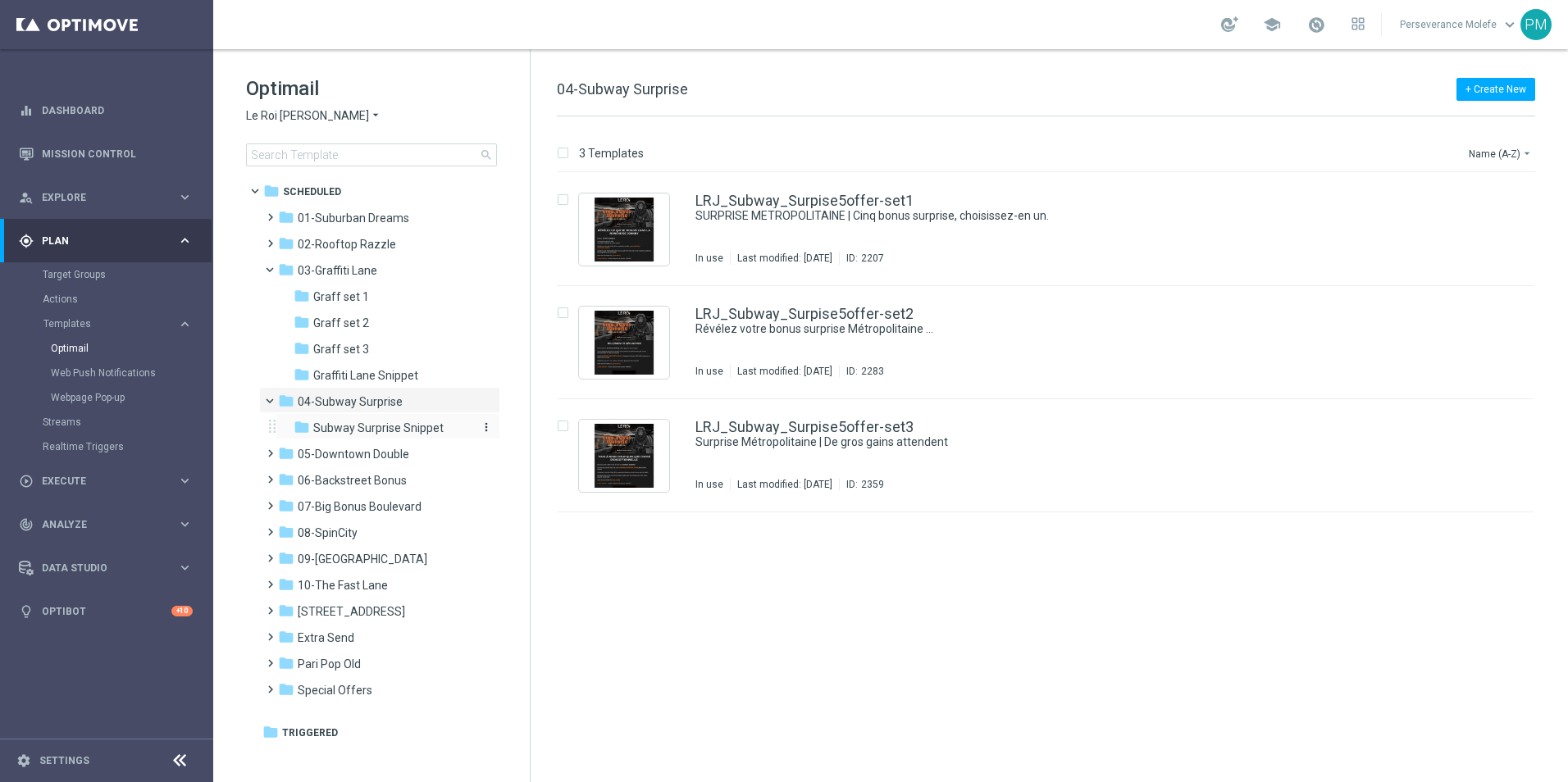
click at [383, 424] on span "Subway Surprise Snippet" at bounding box center [378, 427] width 130 height 15
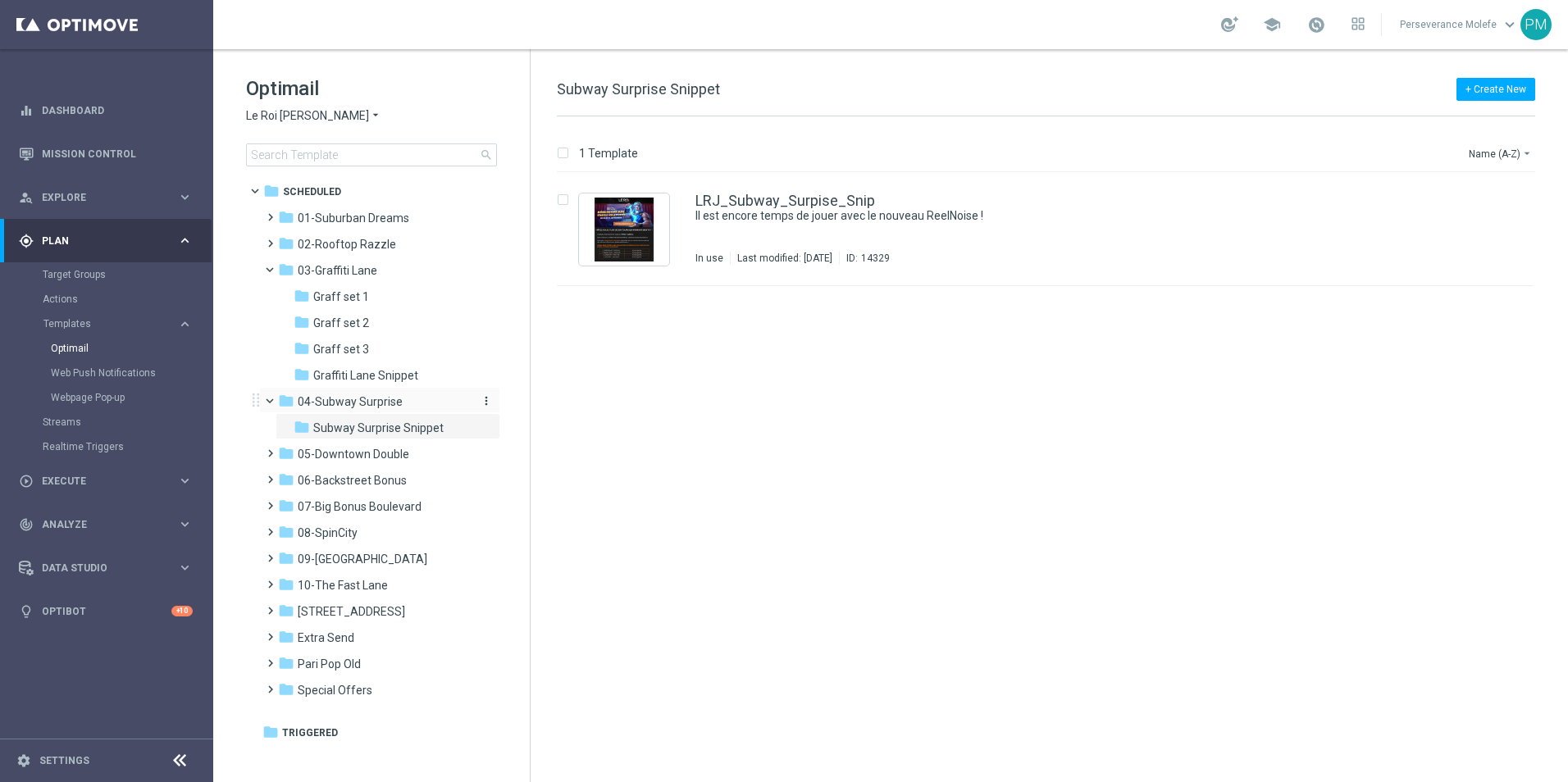
click at [390, 400] on span "04-Subway Surprise" at bounding box center [351, 401] width 105 height 15
